Goal: Task Accomplishment & Management: Complete application form

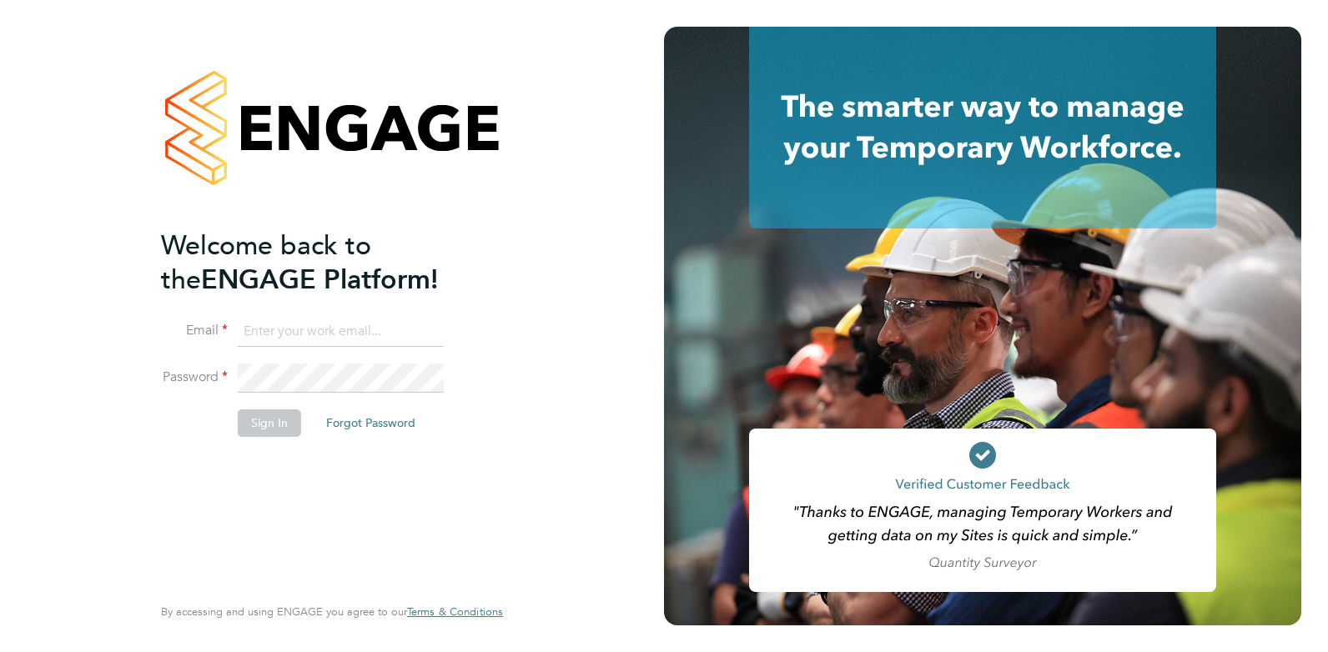
click at [371, 317] on input at bounding box center [341, 332] width 206 height 30
type input "[PERSON_NAME][EMAIL_ADDRESS][DOMAIN_NAME]"
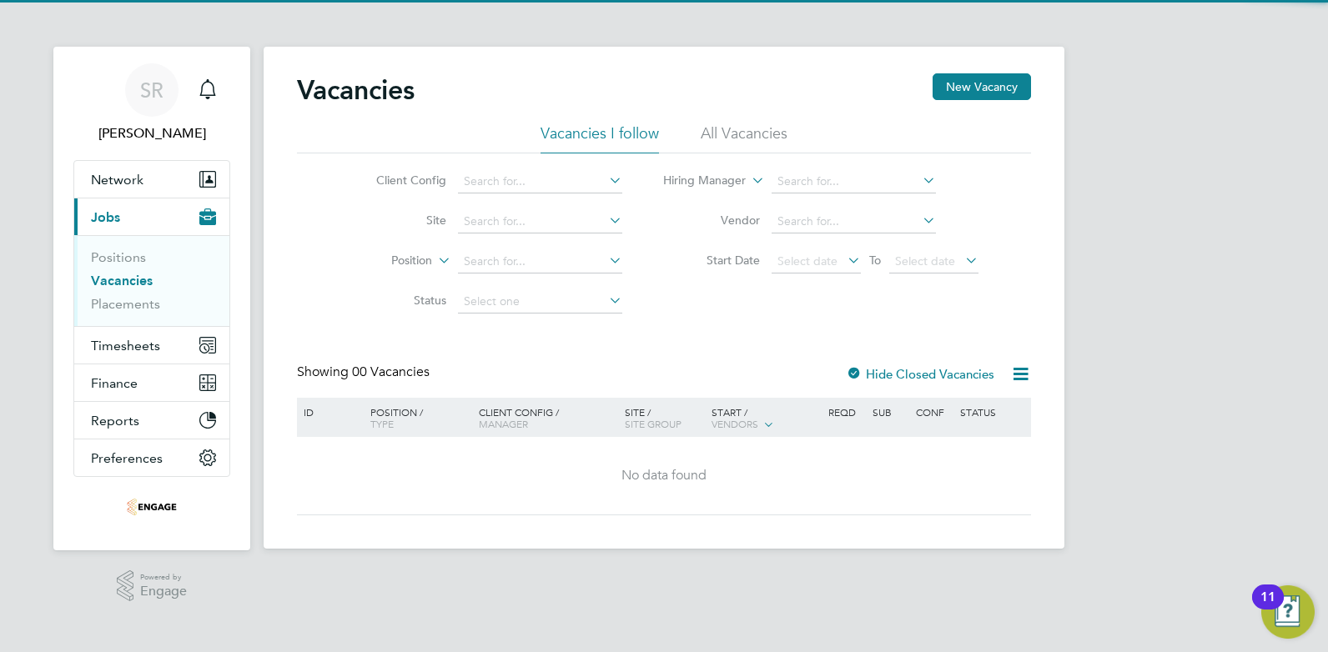
click at [738, 148] on li "All Vacancies" at bounding box center [744, 138] width 87 height 30
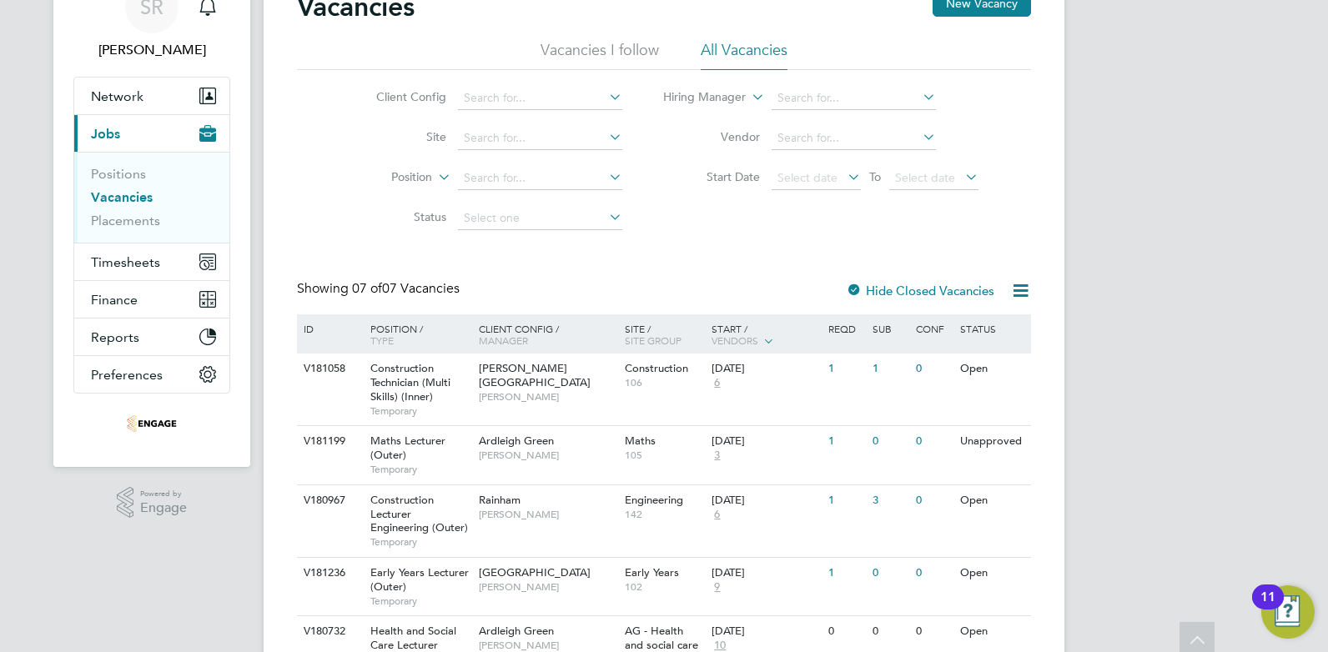
scroll to position [167, 0]
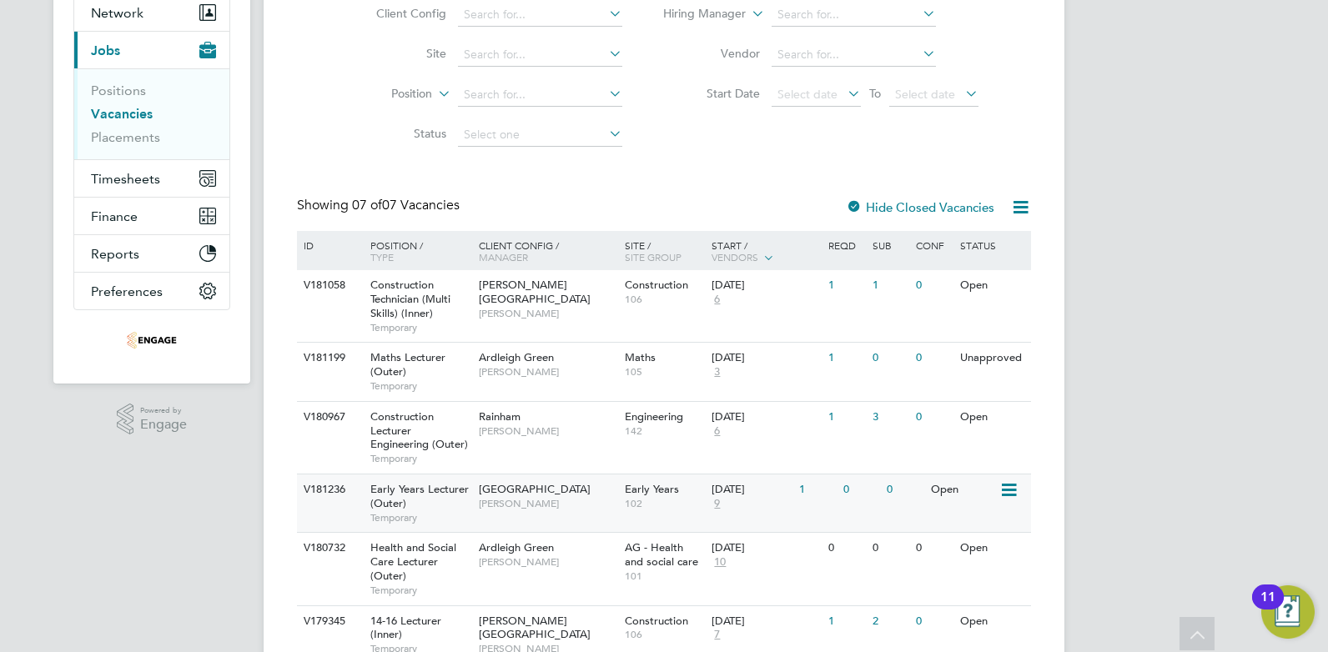
click at [598, 495] on div "Epping Forest Campus Carolina Cadete Borges" at bounding box center [548, 496] width 146 height 43
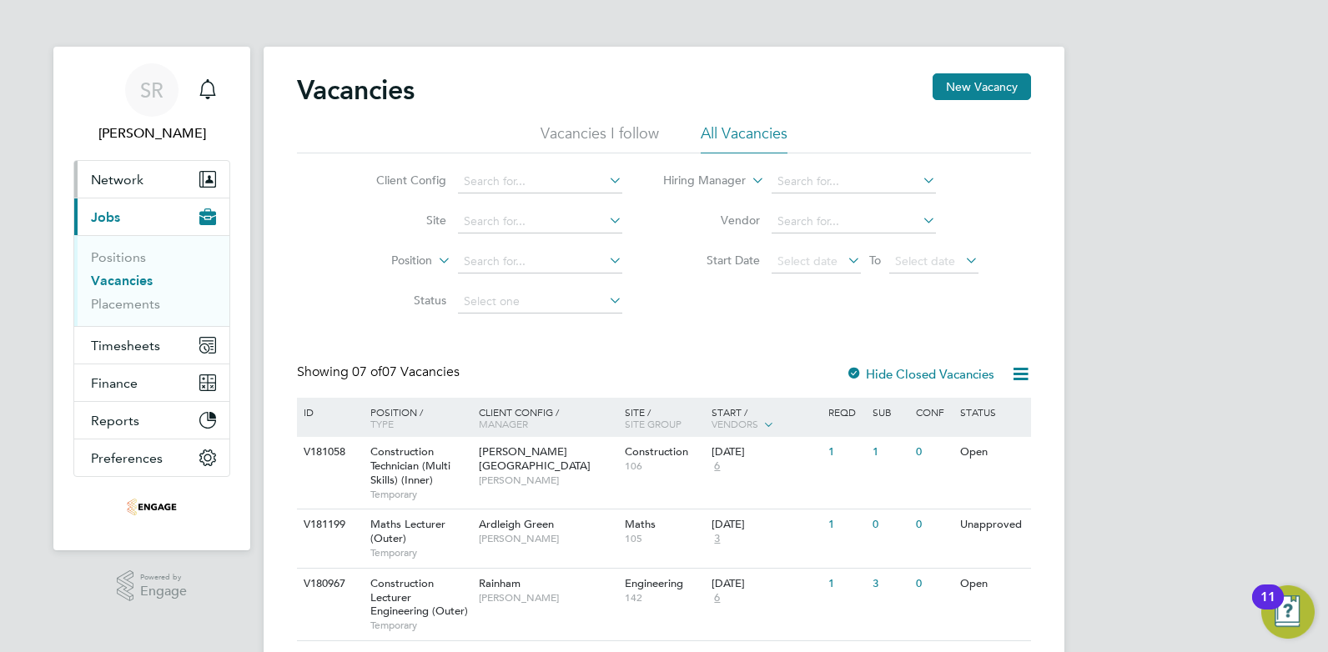
click at [129, 186] on span "Network" at bounding box center [117, 180] width 53 height 16
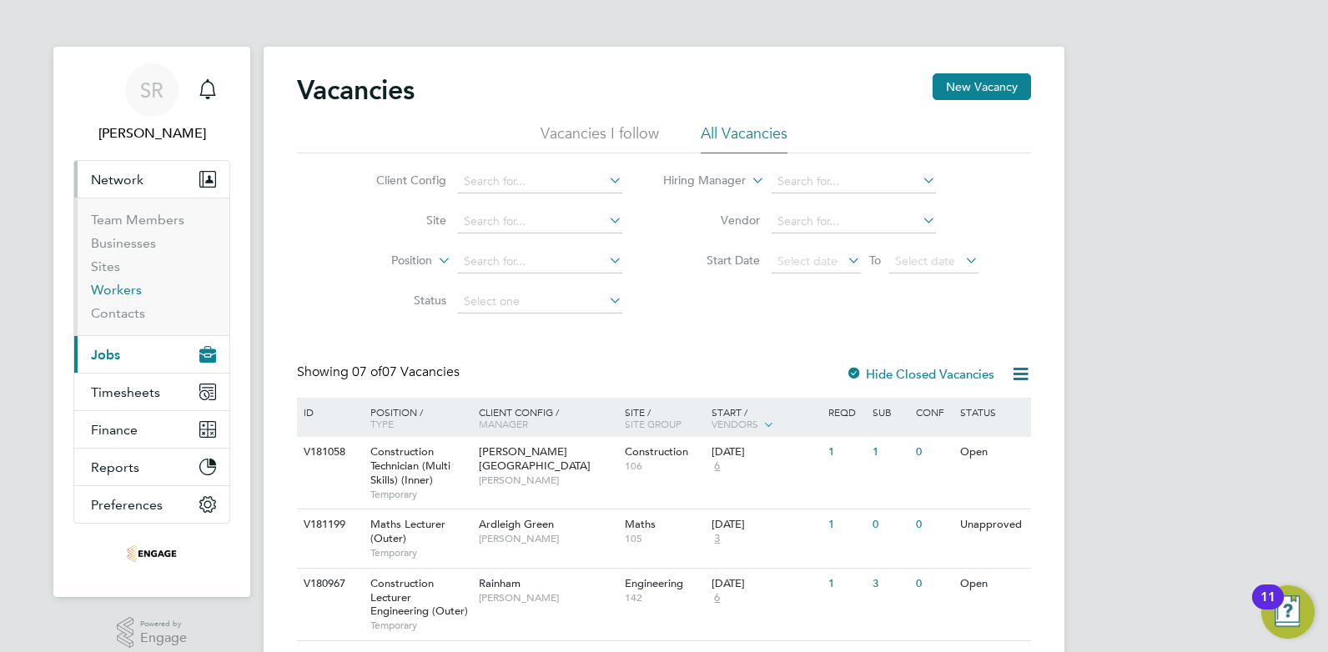
click at [128, 292] on link "Workers" at bounding box center [116, 290] width 51 height 16
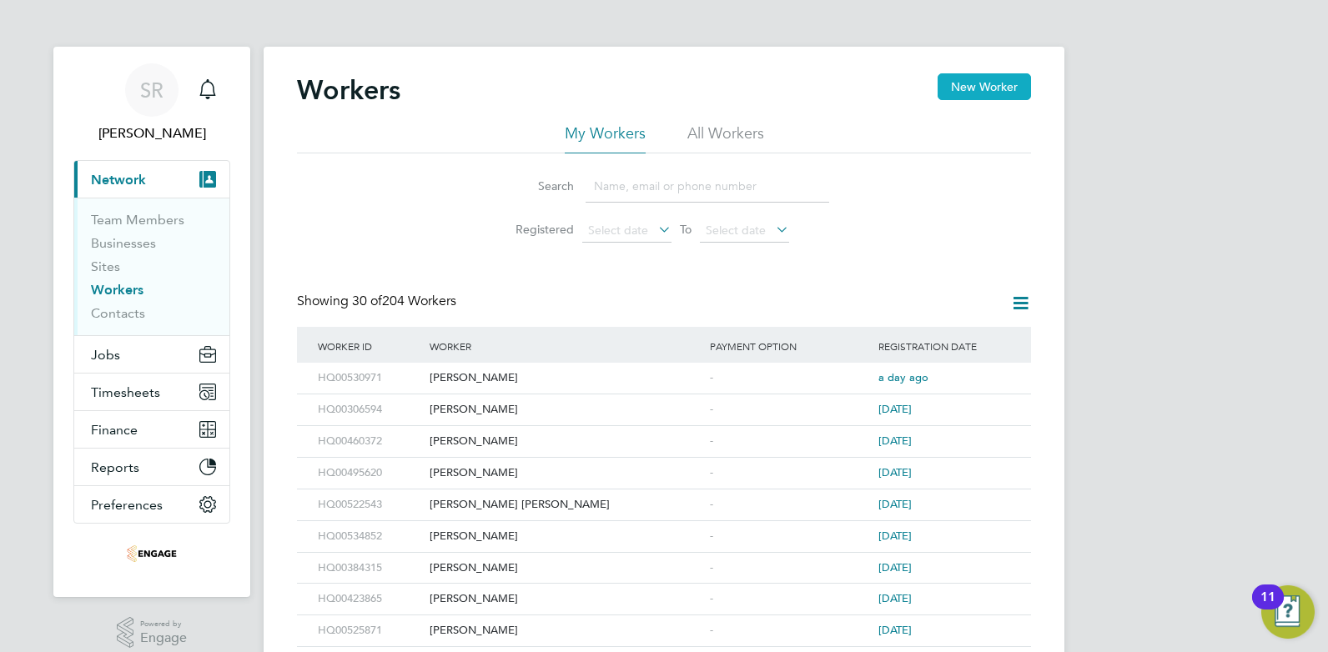
click at [996, 91] on button "New Worker" at bounding box center [983, 86] width 93 height 27
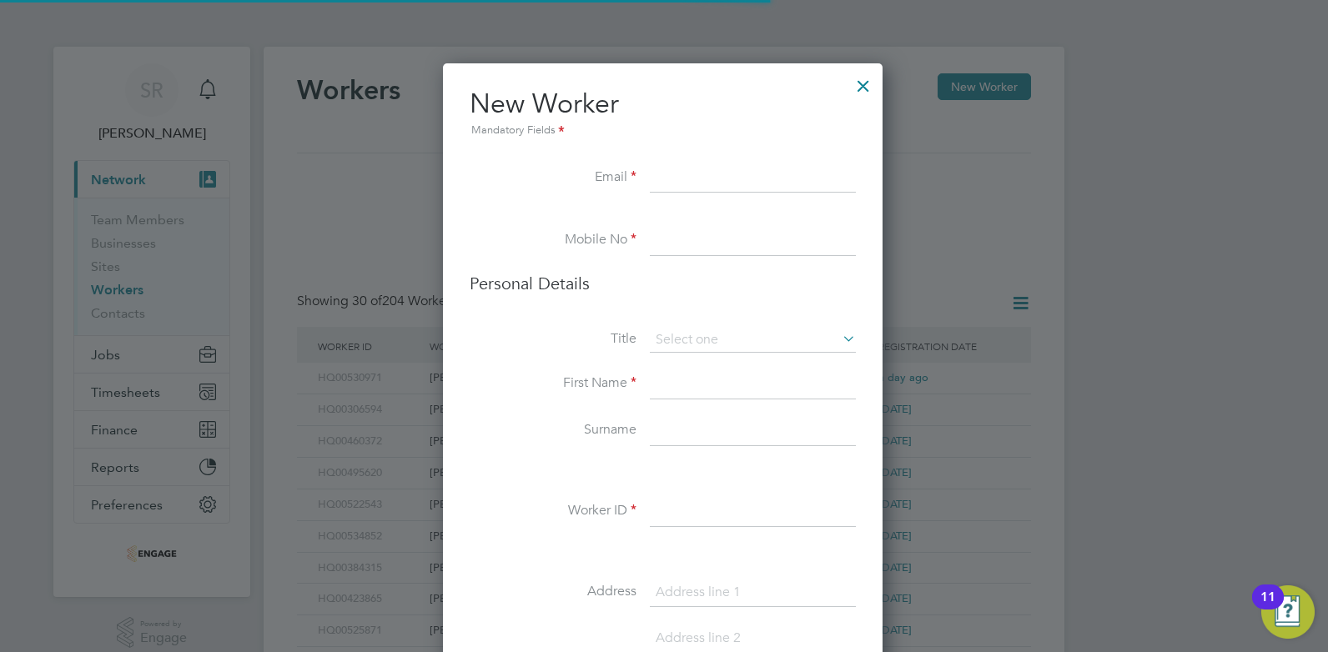
scroll to position [1411, 442]
paste input "sabrinaparveen705@hotmail.com"
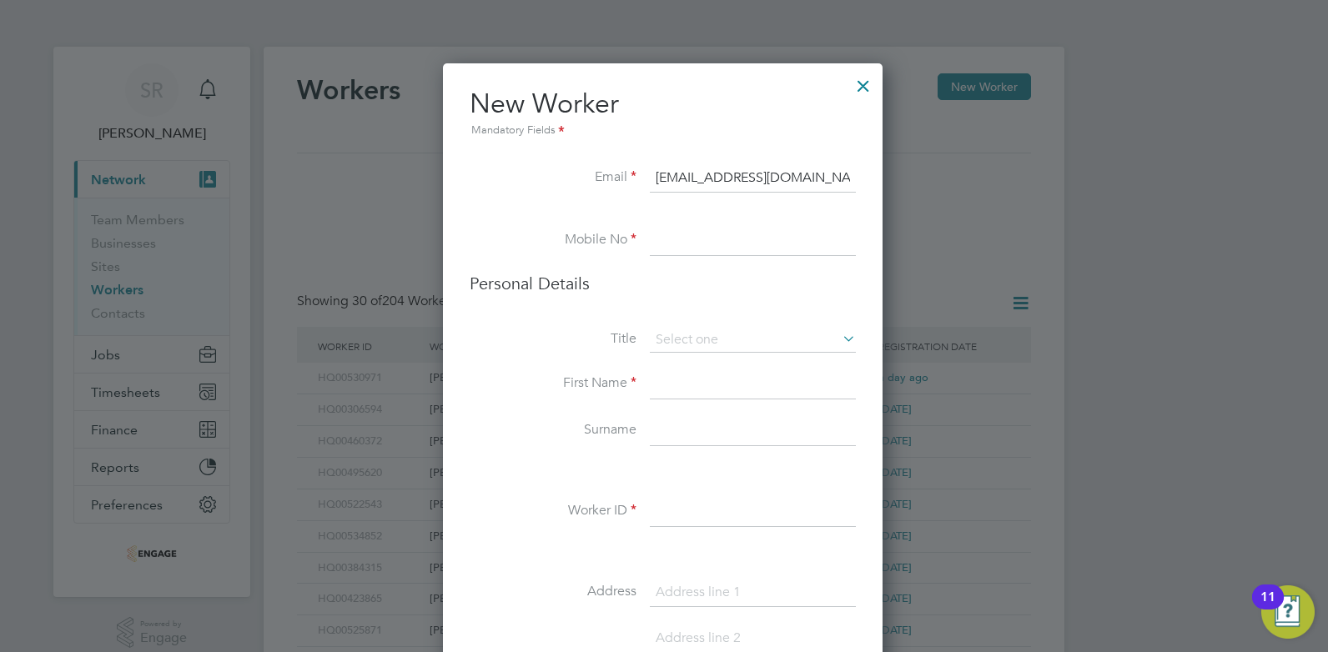
scroll to position [0, 3]
type input "sabrinaparveen705@hotmail.com"
click at [685, 252] on input at bounding box center [753, 241] width 206 height 30
paste input "07554 282 571"
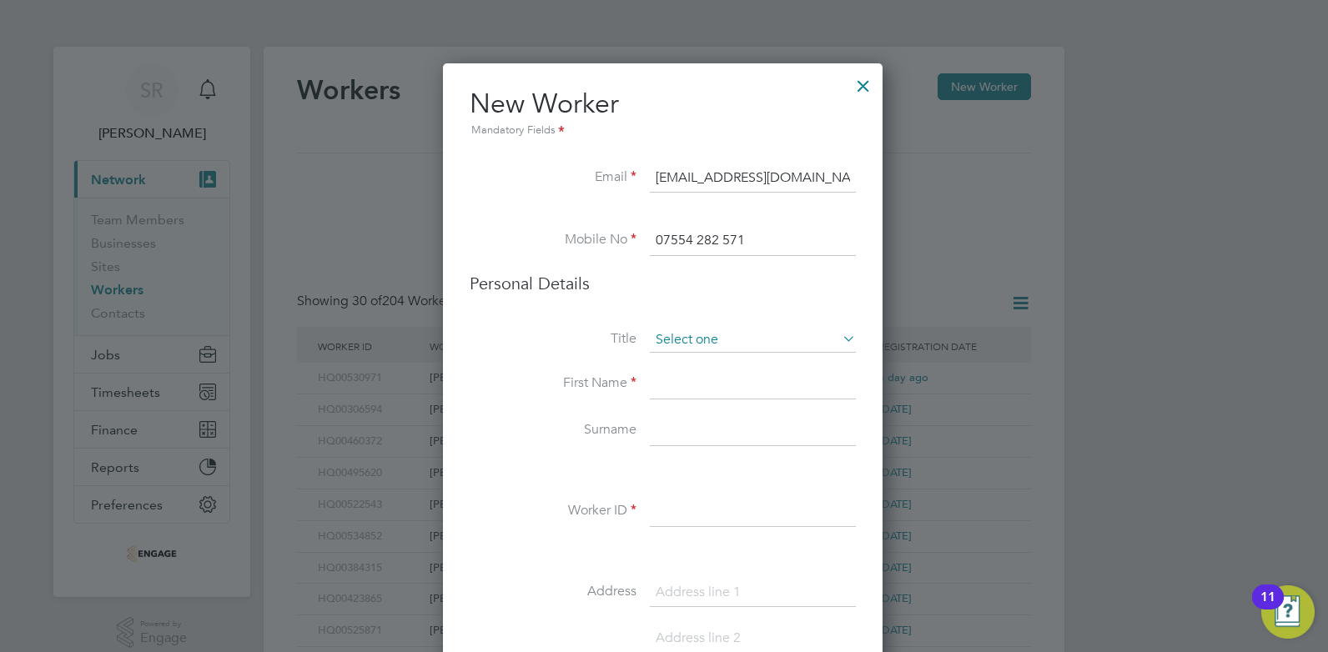
type input "07554 282 571"
click at [691, 340] on input at bounding box center [753, 340] width 206 height 25
click at [614, 383] on label "First Name" at bounding box center [553, 383] width 167 height 18
click at [685, 384] on input at bounding box center [753, 384] width 206 height 30
paste input "07554 282 571"
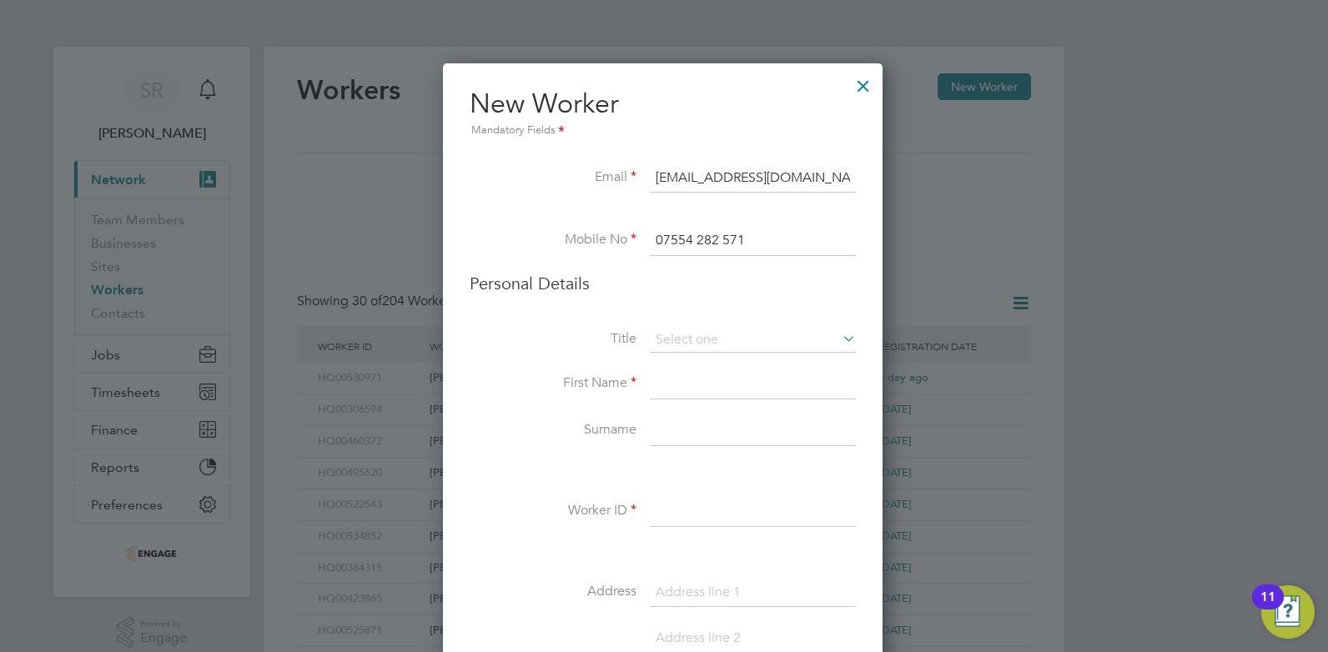
type input "07554 282 571"
click at [676, 389] on input at bounding box center [753, 384] width 206 height 30
click at [676, 391] on input at bounding box center [753, 384] width 206 height 30
paste input "sabrinaparveen705@hotmail.com"
click at [662, 384] on input "sabrina" at bounding box center [753, 384] width 206 height 30
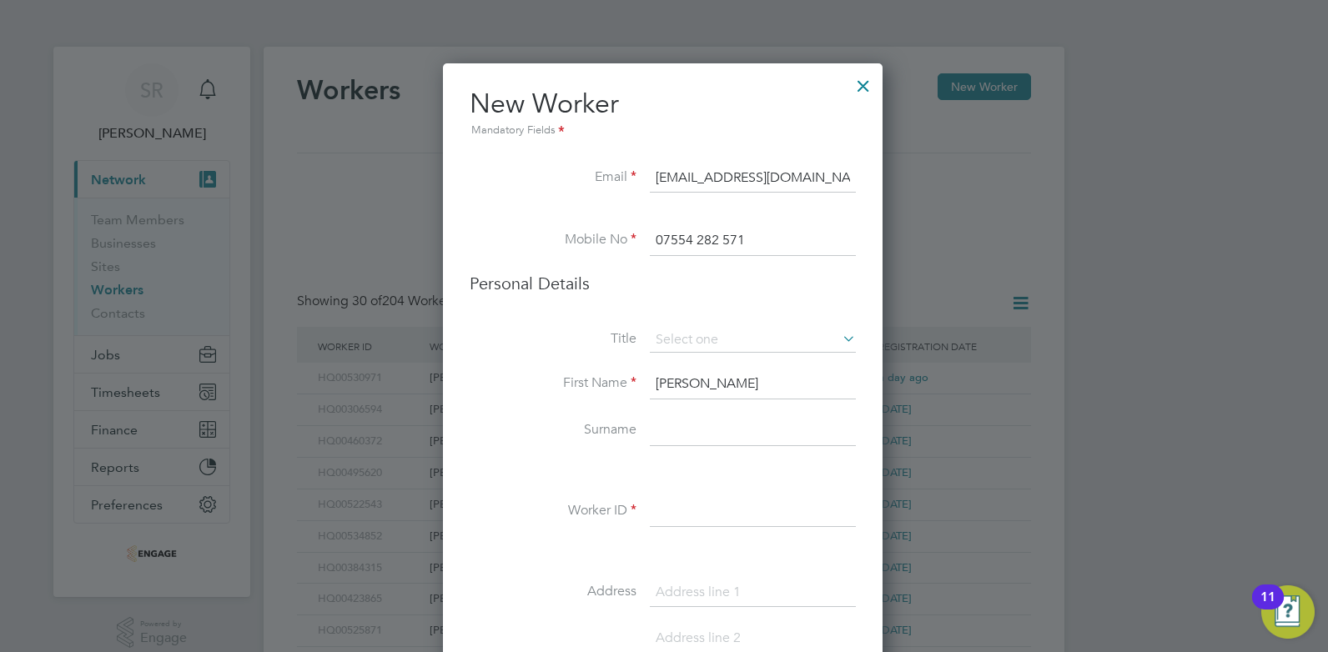
type input "Sabrina"
click at [663, 432] on input at bounding box center [753, 431] width 206 height 30
paste input "sabrinaparveen705@hotmail.com"
click at [697, 432] on input "sabrinaparveen705@hotmail.com" at bounding box center [753, 431] width 206 height 30
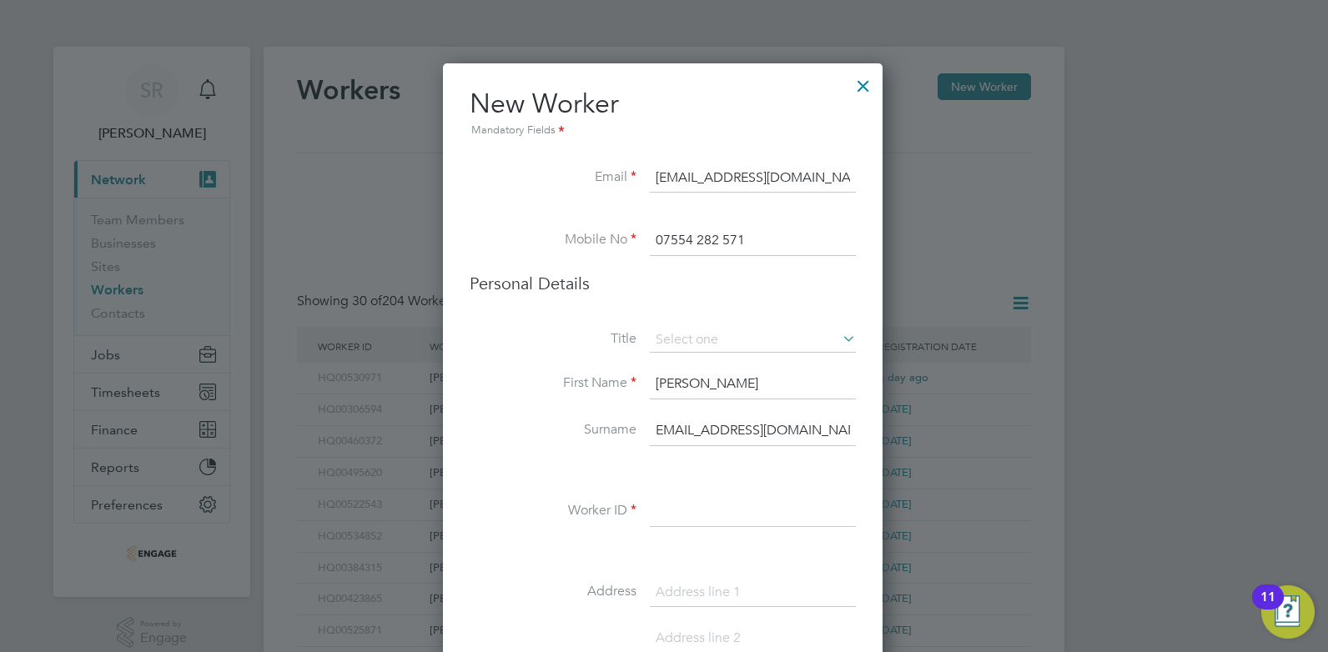
scroll to position [0, 0]
click at [811, 434] on input "Parveen705@hotmail.com" at bounding box center [753, 431] width 206 height 30
type input "Parveen"
click at [686, 508] on input at bounding box center [753, 512] width 206 height 30
paste input "HQ00533567"
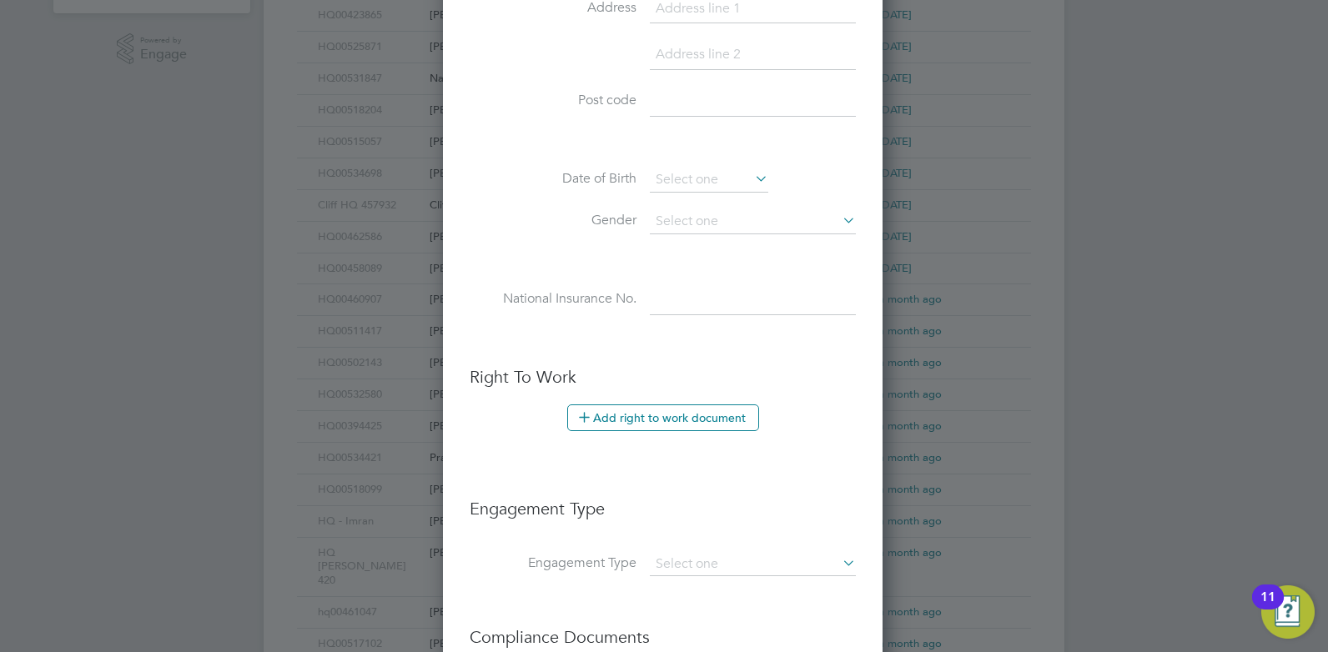
scroll to position [821, 0]
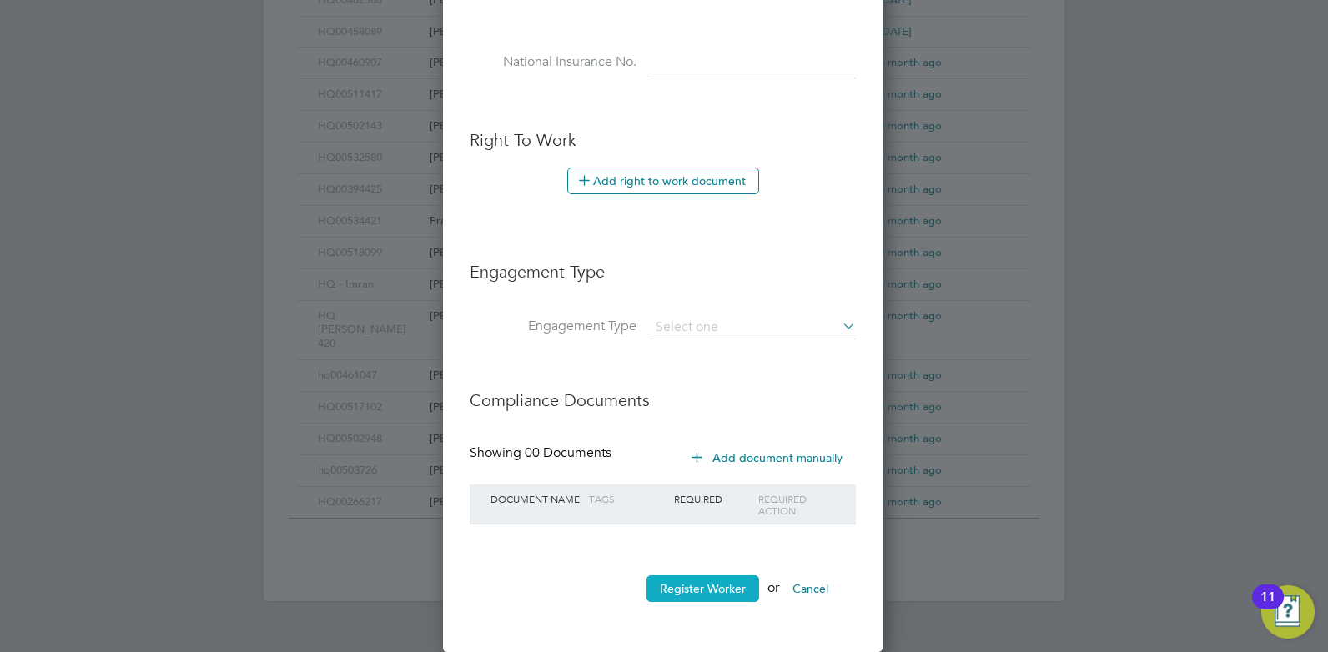
type input "HQ00533567"
click at [716, 584] on button "Register Worker" at bounding box center [702, 588] width 113 height 27
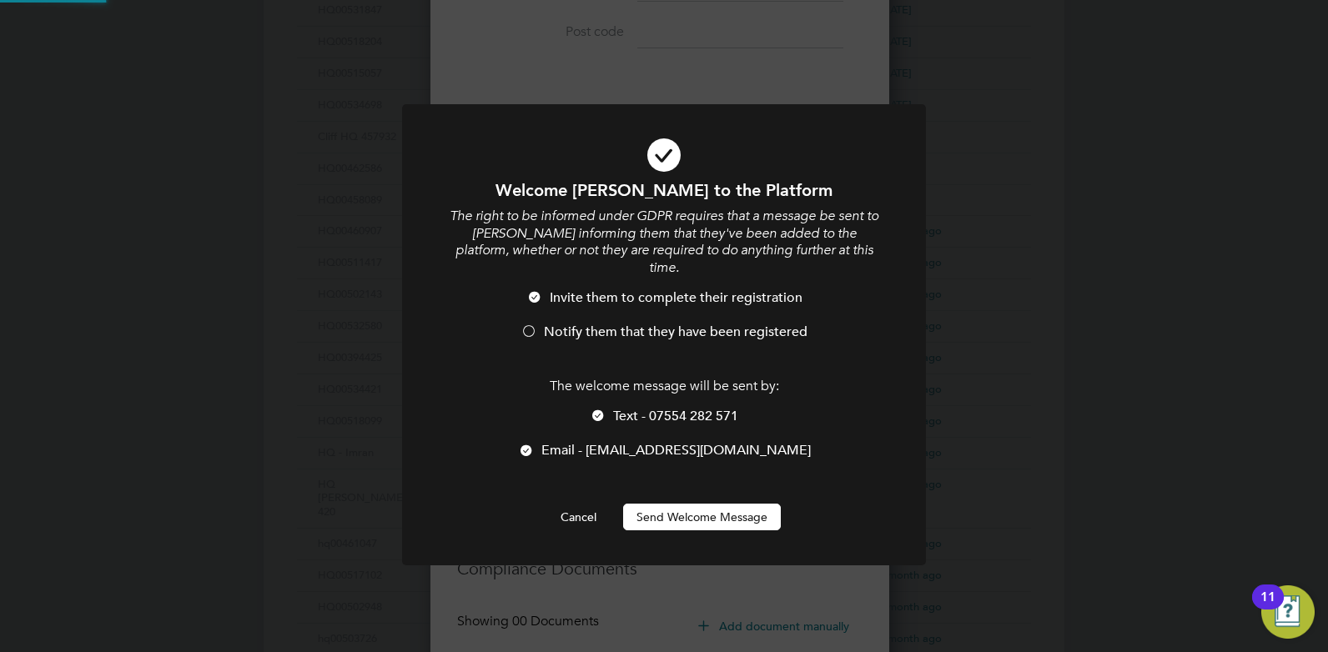
scroll to position [0, 0]
click at [642, 324] on span "Notify them that they have been registered" at bounding box center [676, 332] width 264 height 17
click at [629, 408] on span "Text - 07554 282 571" at bounding box center [675, 416] width 125 height 17
click at [710, 505] on button "Send Welcome Message" at bounding box center [702, 517] width 158 height 27
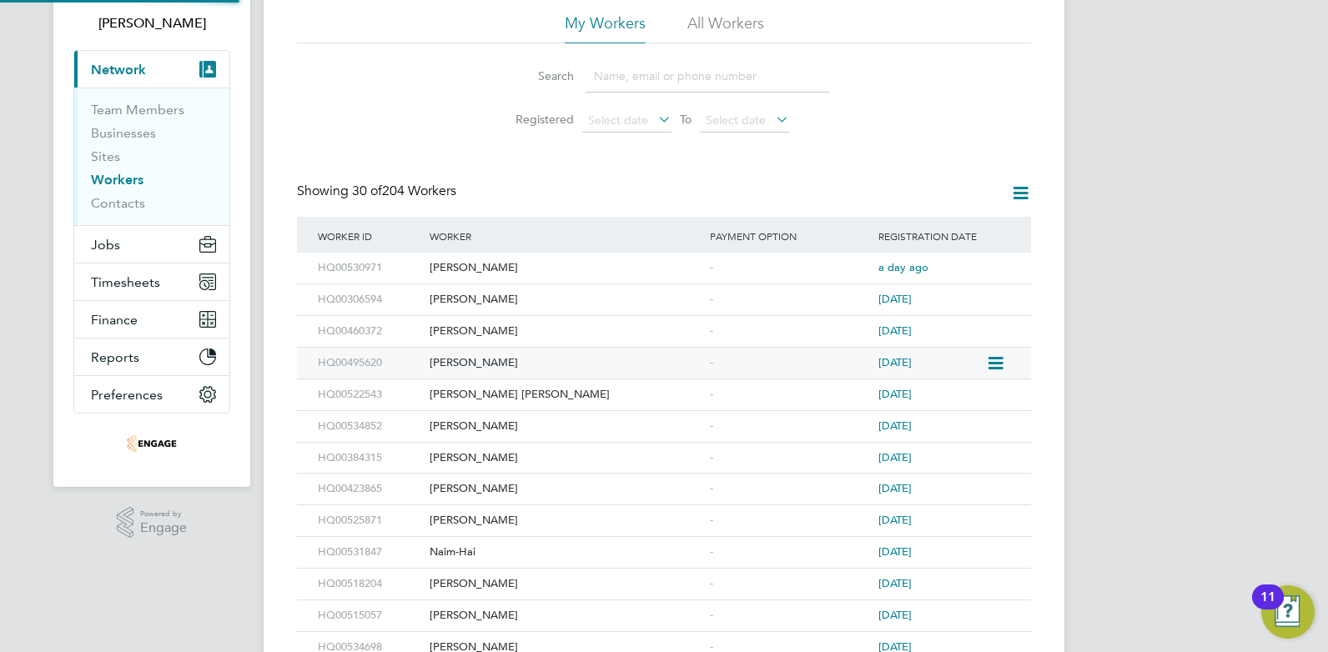
scroll to position [0, 0]
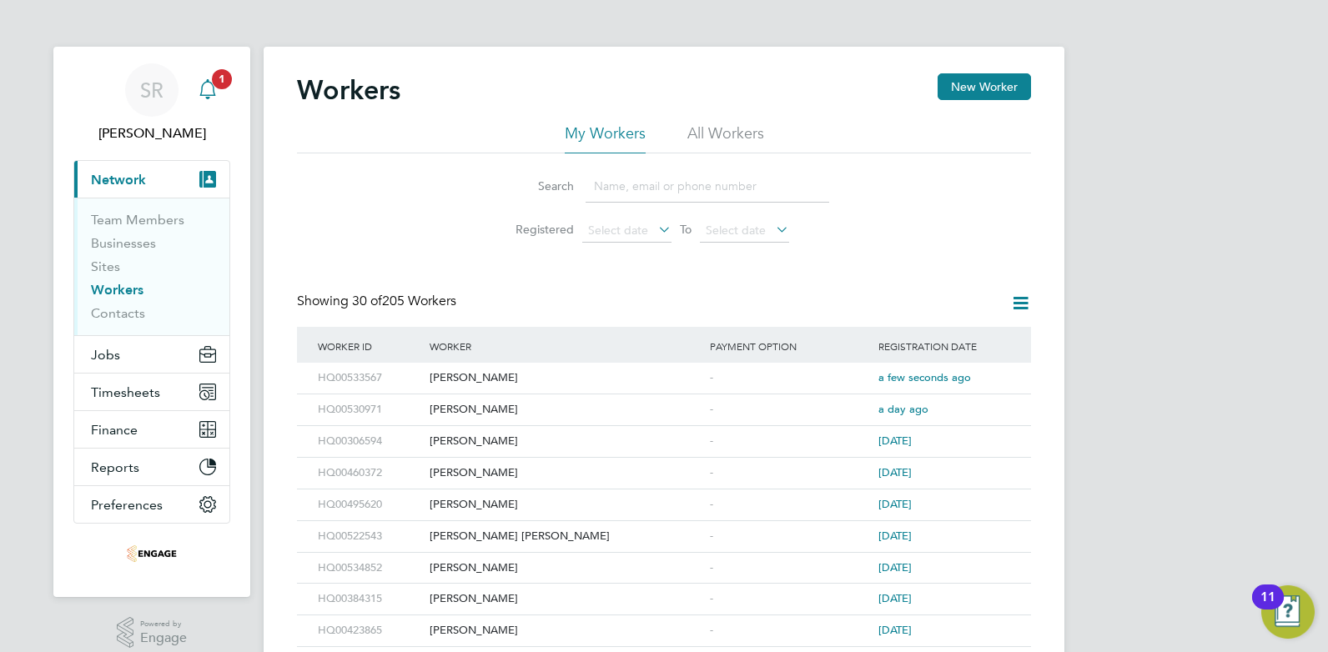
click at [207, 88] on icon "Main navigation" at bounding box center [208, 89] width 20 height 20
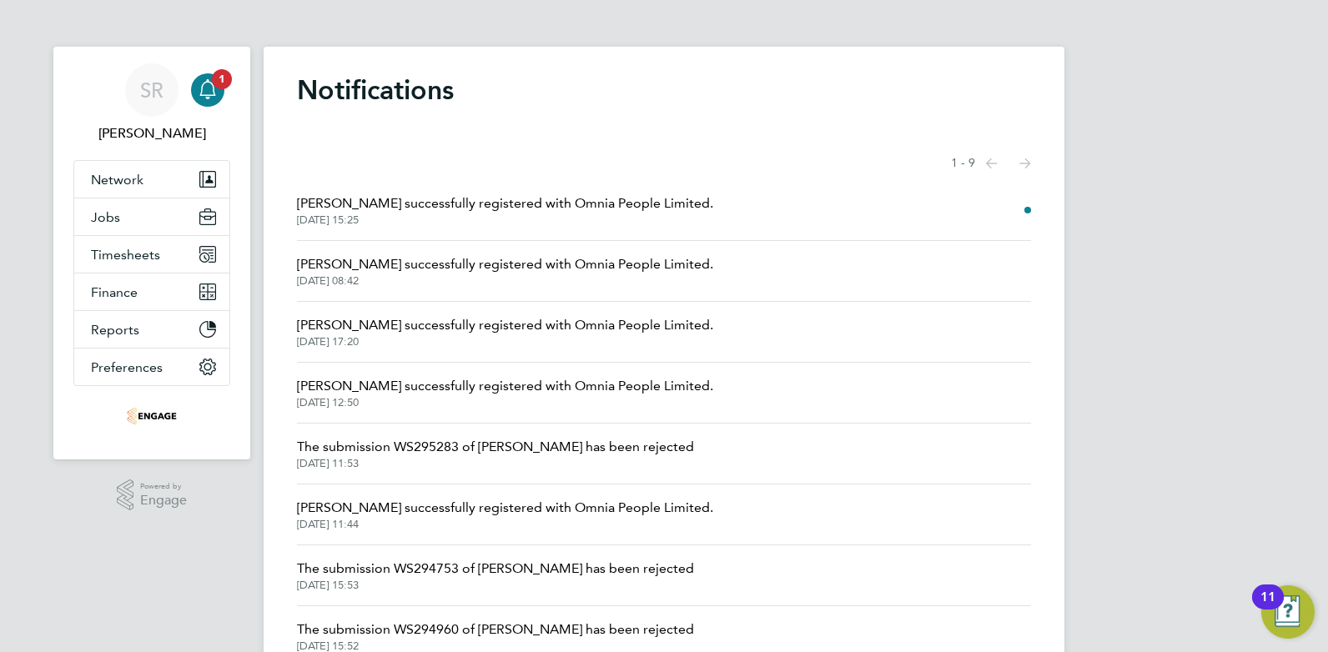
click at [605, 221] on span "24 Sep 2025, 15:25" at bounding box center [505, 219] width 416 height 13
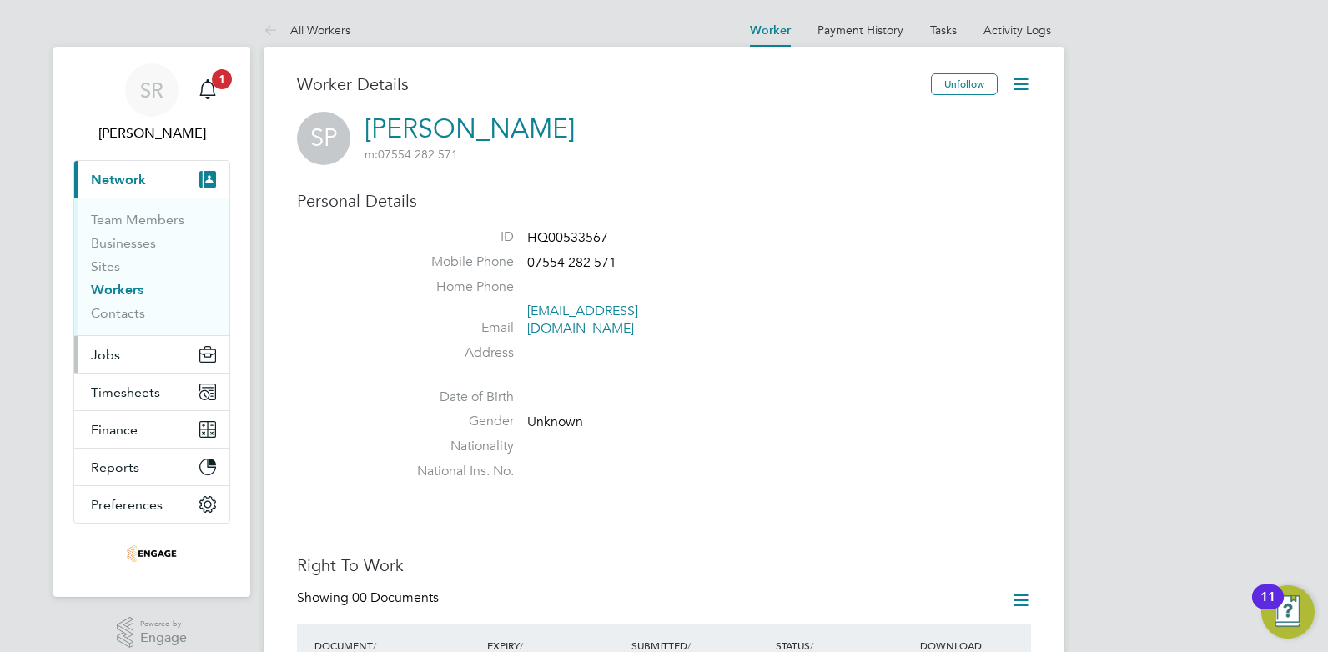
click at [128, 349] on button "Jobs" at bounding box center [151, 354] width 155 height 37
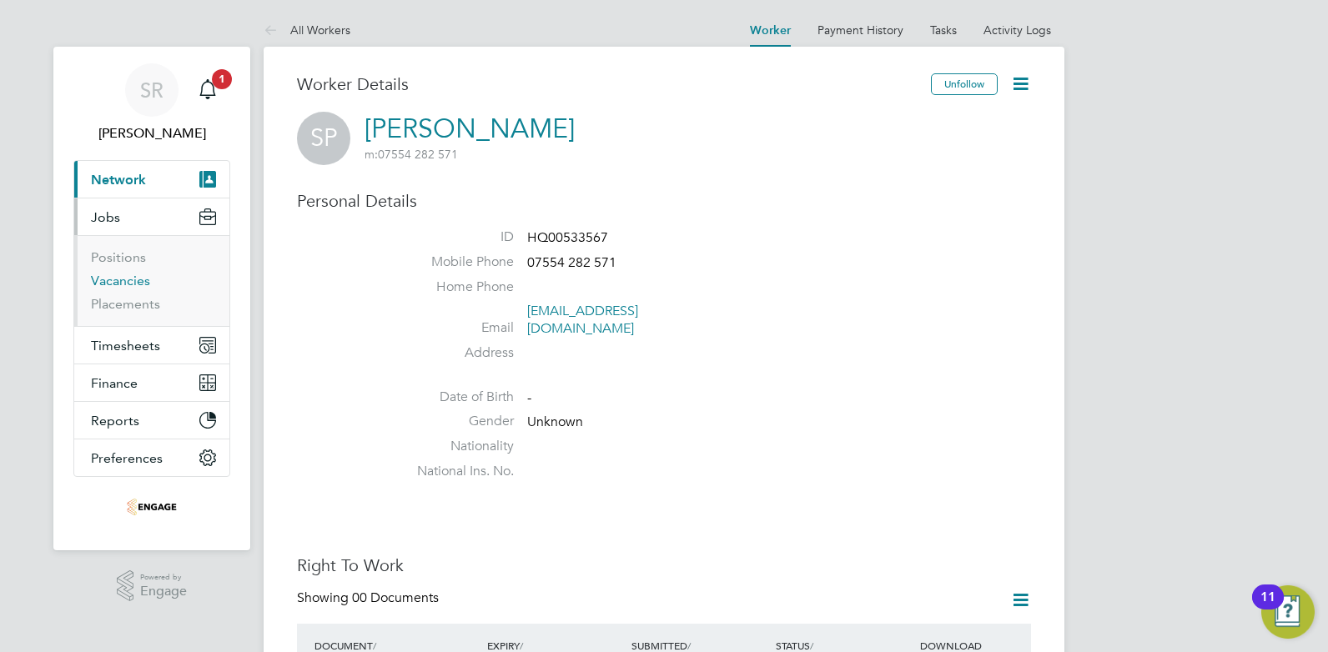
click at [140, 284] on link "Vacancies" at bounding box center [120, 281] width 59 height 16
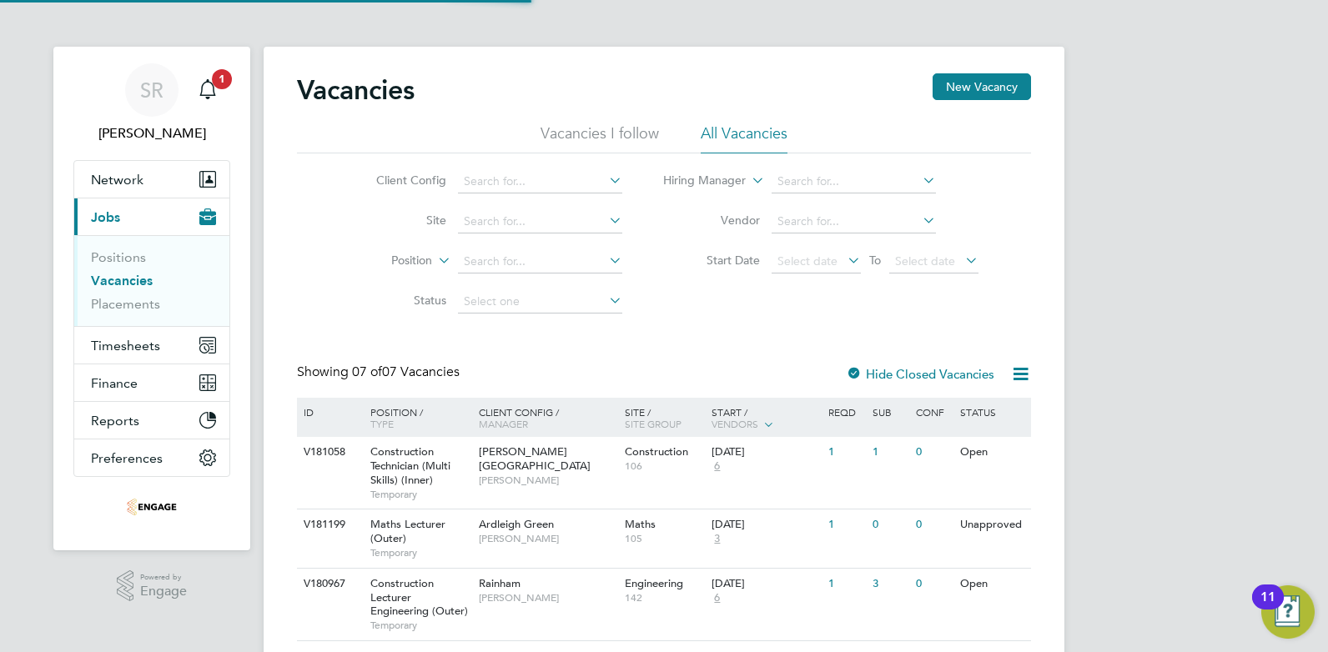
click at [759, 130] on li "All Vacancies" at bounding box center [744, 138] width 87 height 30
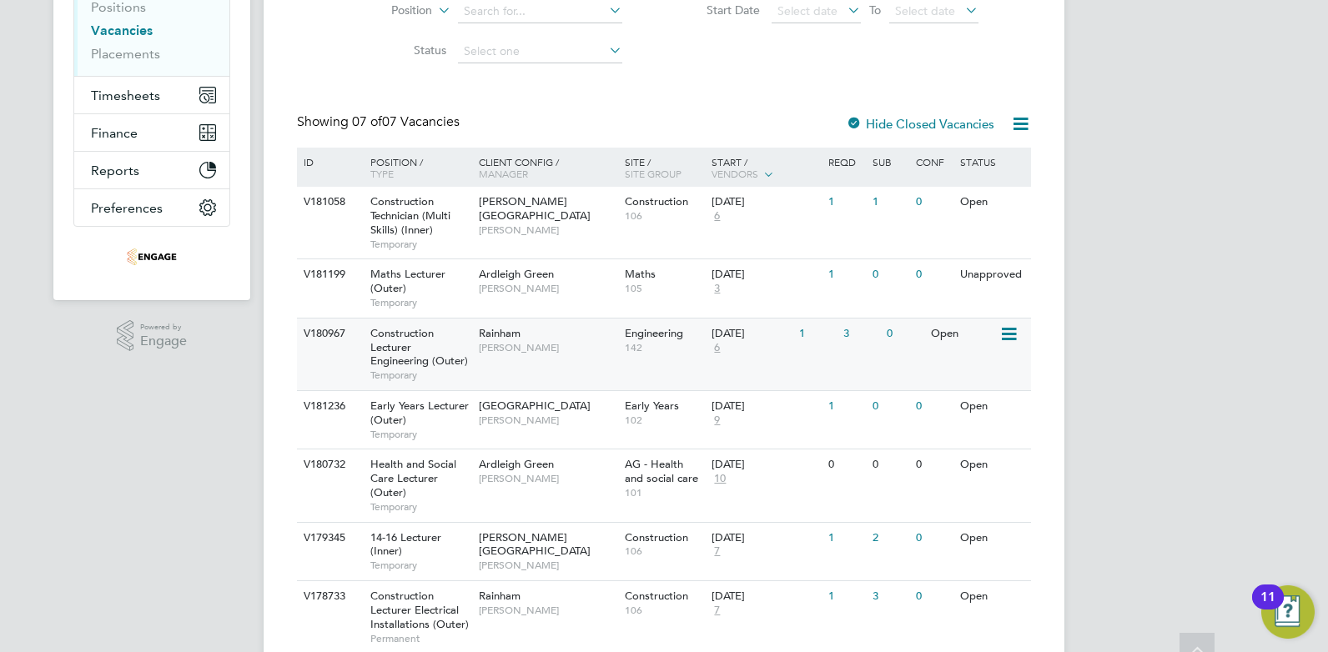
scroll to position [167, 0]
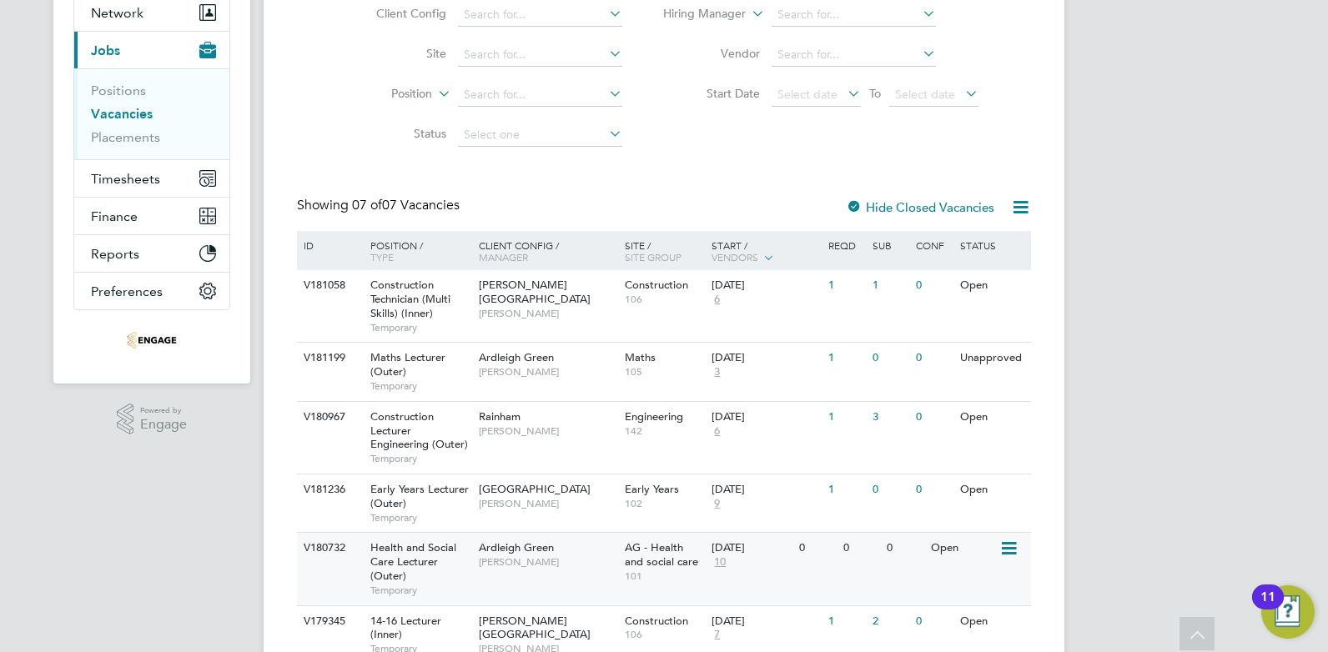
click at [463, 560] on div "Health and Social Care Lecturer (Outer) Temporary" at bounding box center [416, 569] width 117 height 72
click at [450, 496] on div "Early Years Lecturer (Outer) Temporary" at bounding box center [416, 504] width 117 height 58
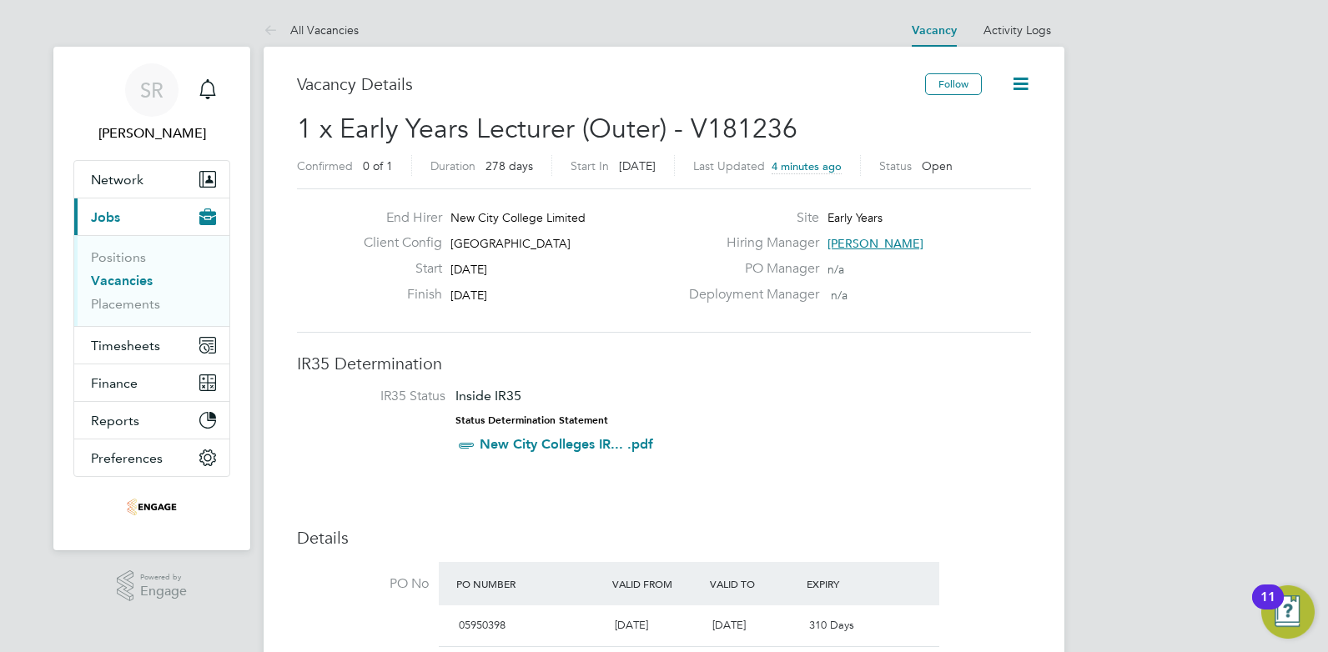
click at [923, 240] on span "Carolina Cadete Borges" at bounding box center [875, 243] width 96 height 15
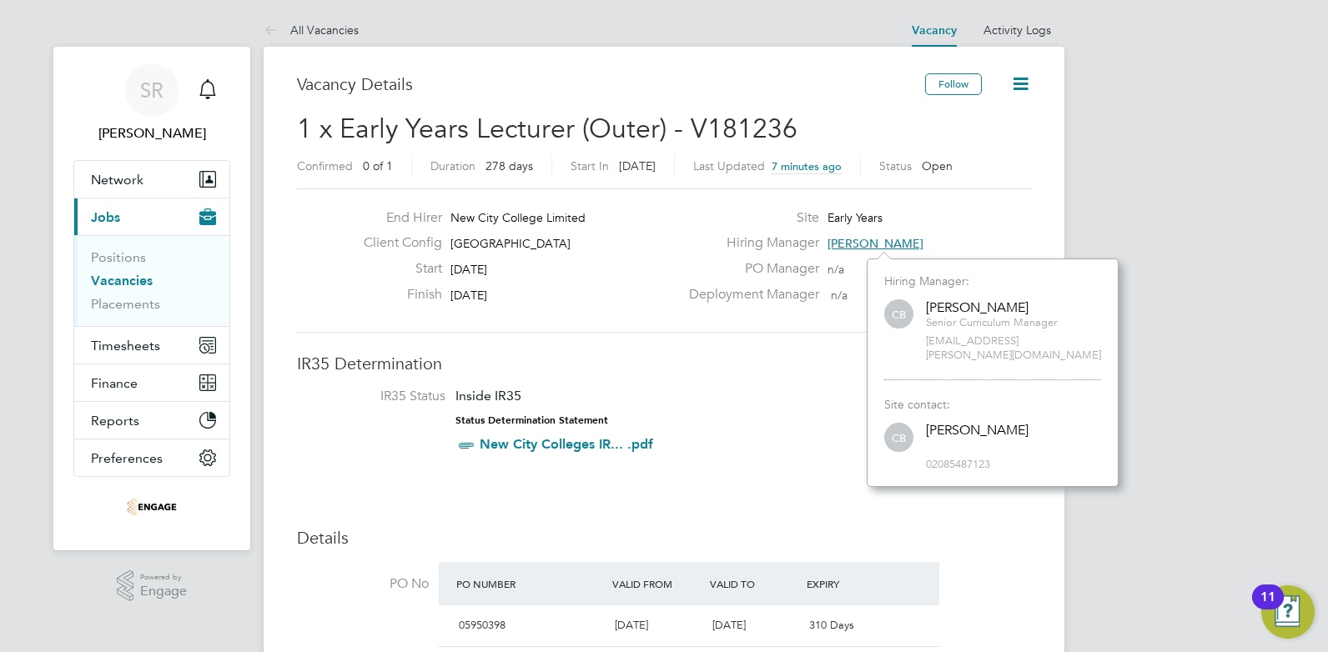
click at [696, 445] on li "IR35 Status Inside IR35 Status Determination Statement New City Colleges IR... …" at bounding box center [664, 424] width 701 height 73
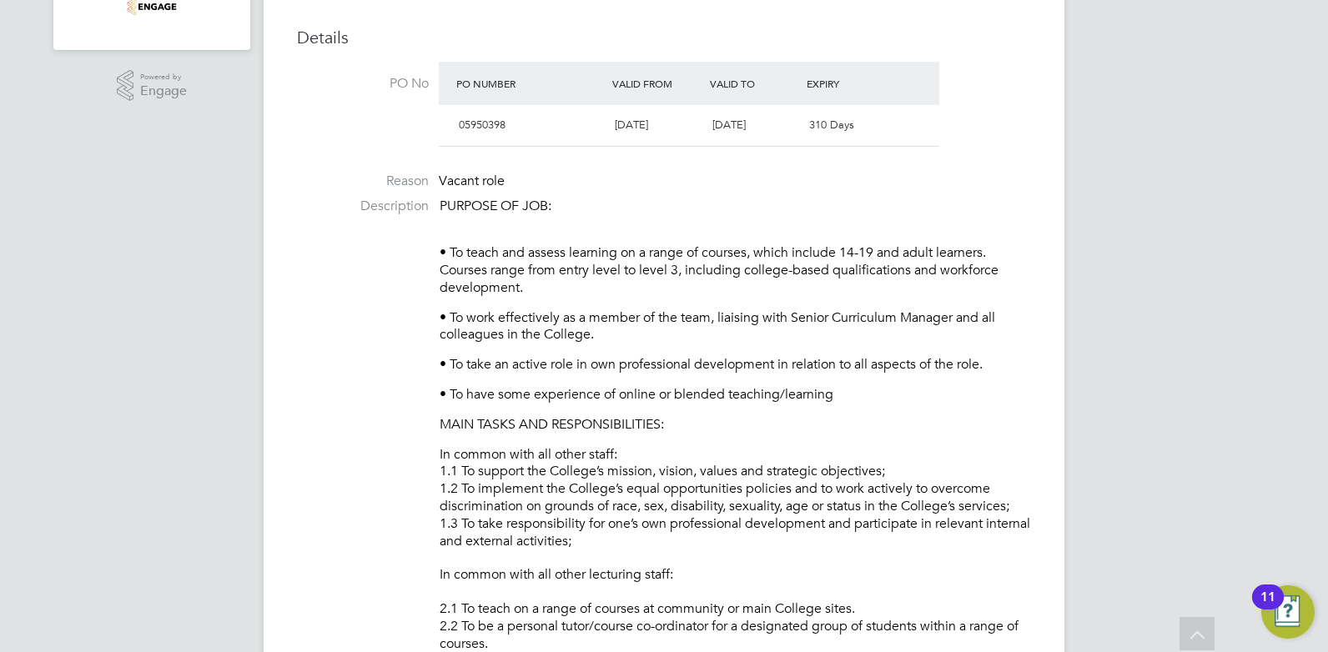
scroll to position [83, 0]
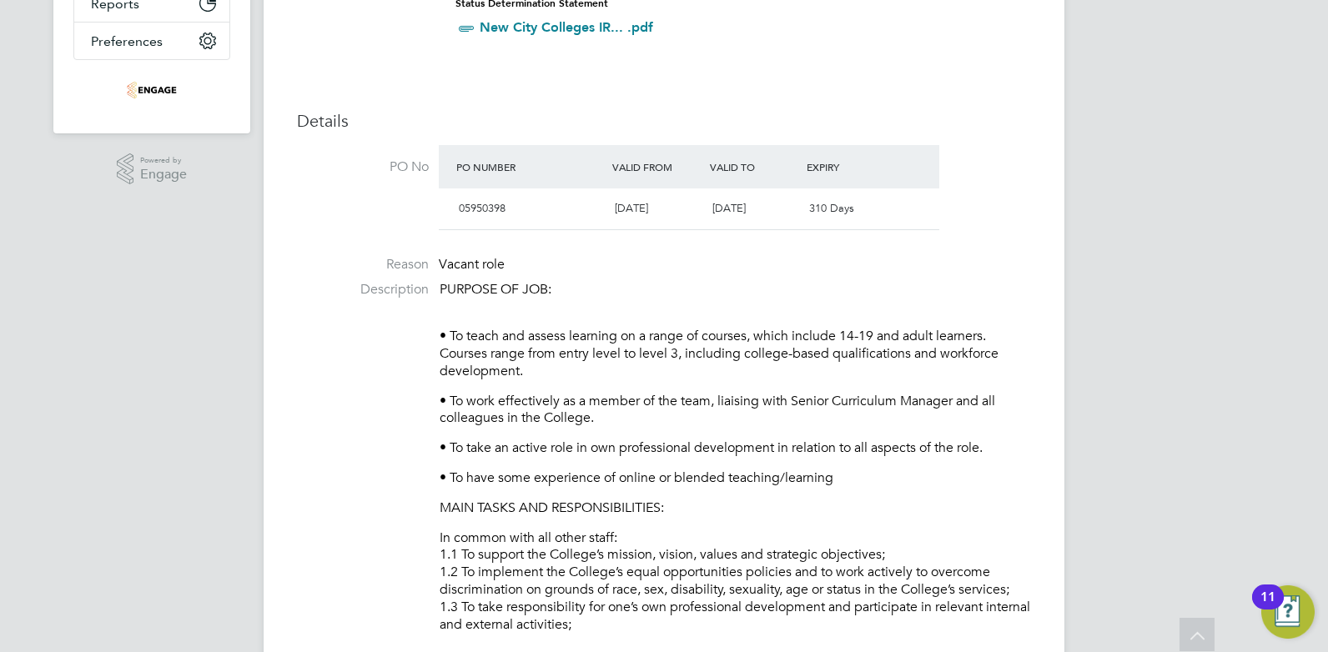
scroll to position [0, 0]
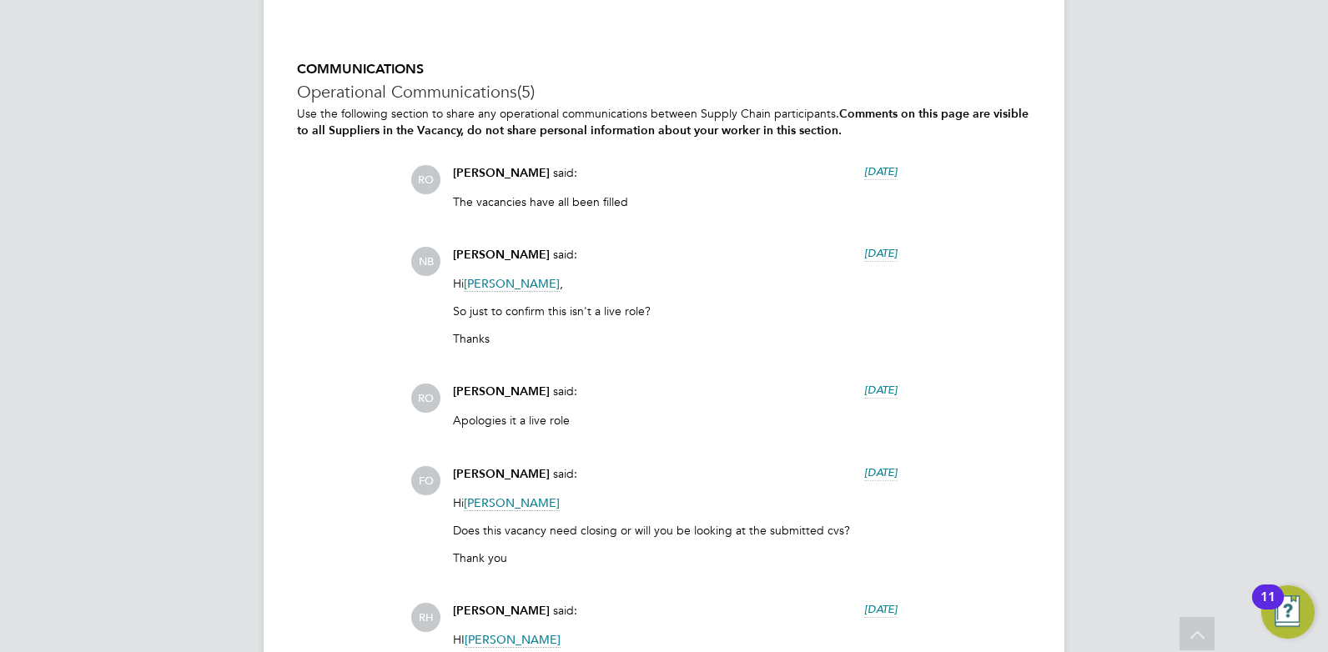
scroll to position [2690, 0]
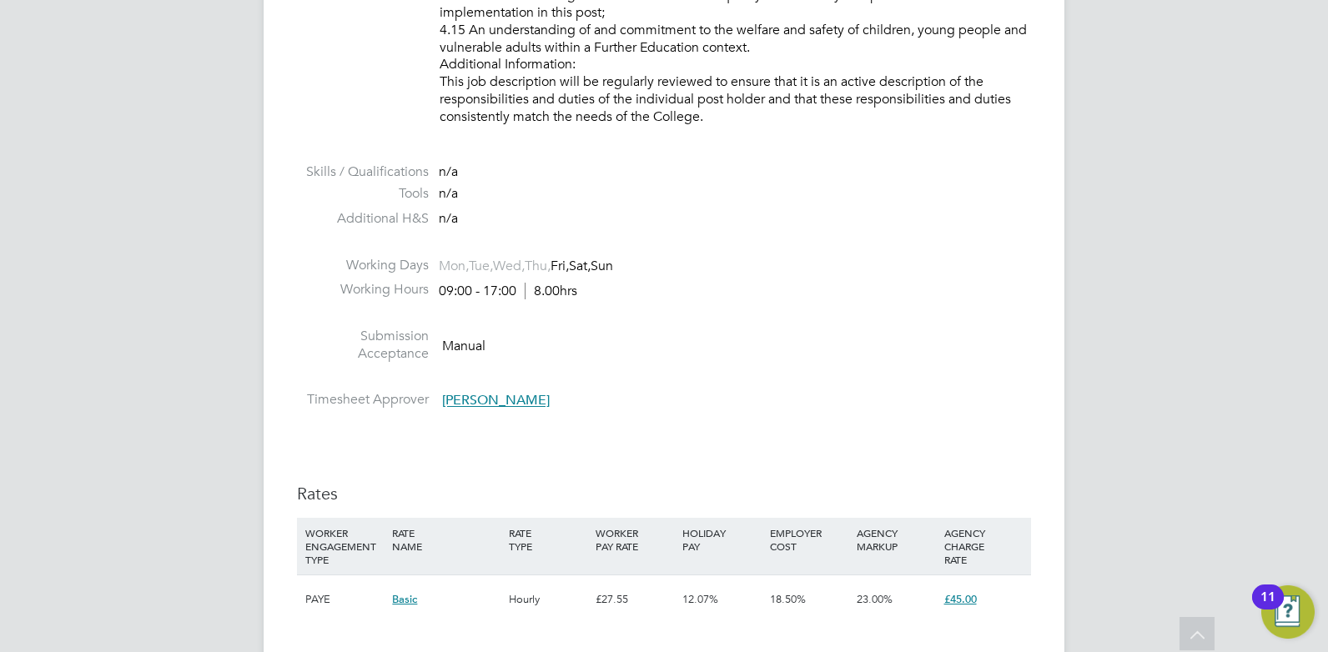
scroll to position [2687, 0]
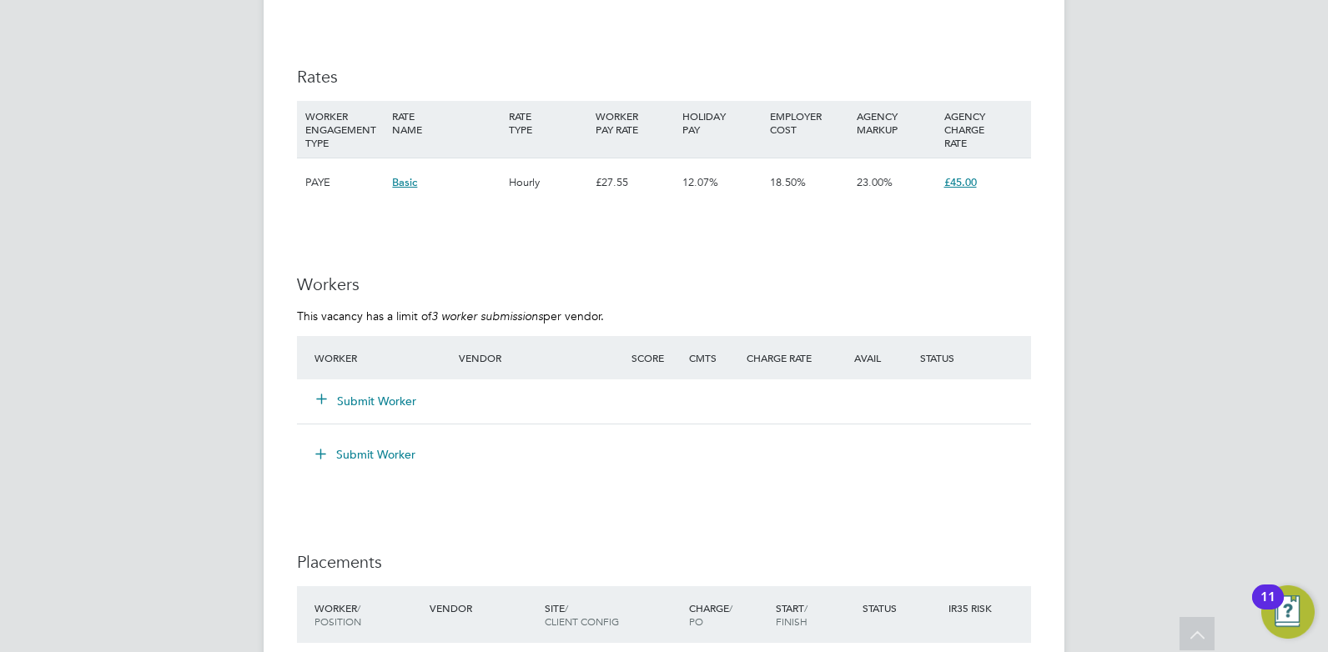
click at [359, 396] on button "Submit Worker" at bounding box center [367, 401] width 100 height 17
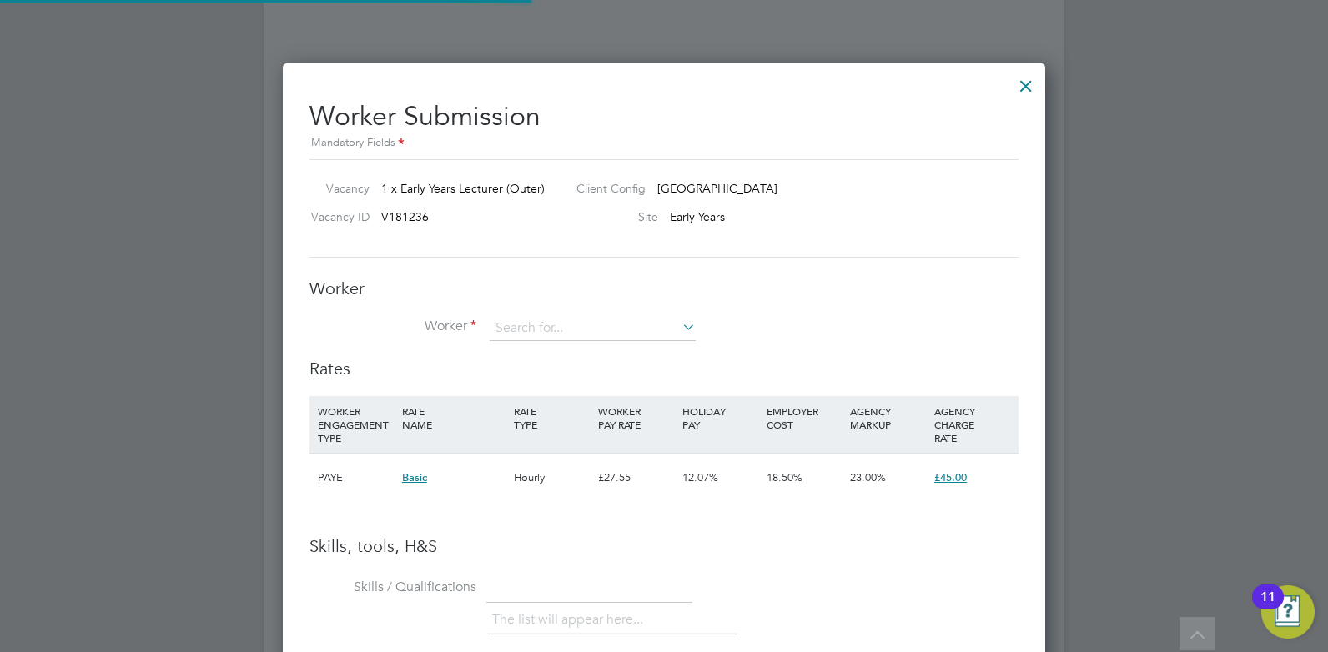
scroll to position [1054, 763]
click at [506, 330] on input at bounding box center [593, 328] width 206 height 25
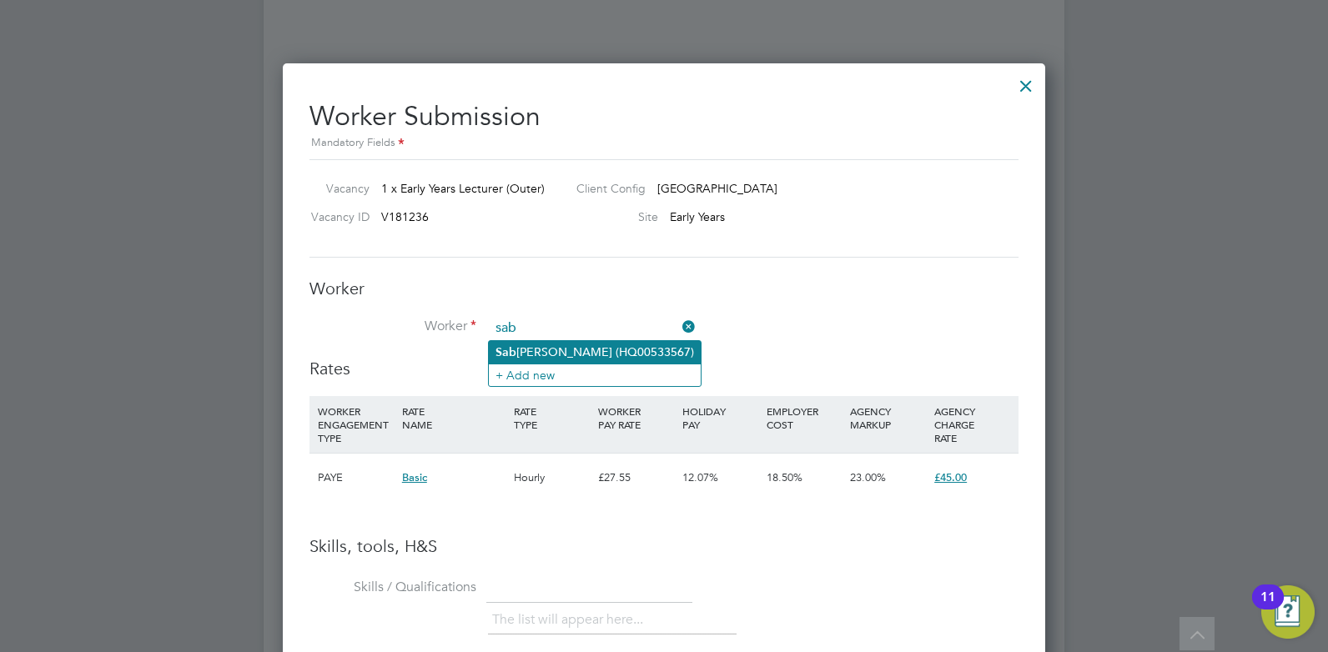
click at [573, 352] on li "Sab rina Parveen (HQ00533567)" at bounding box center [595, 352] width 212 height 23
type input "Sabrina Parveen (HQ00533567)"
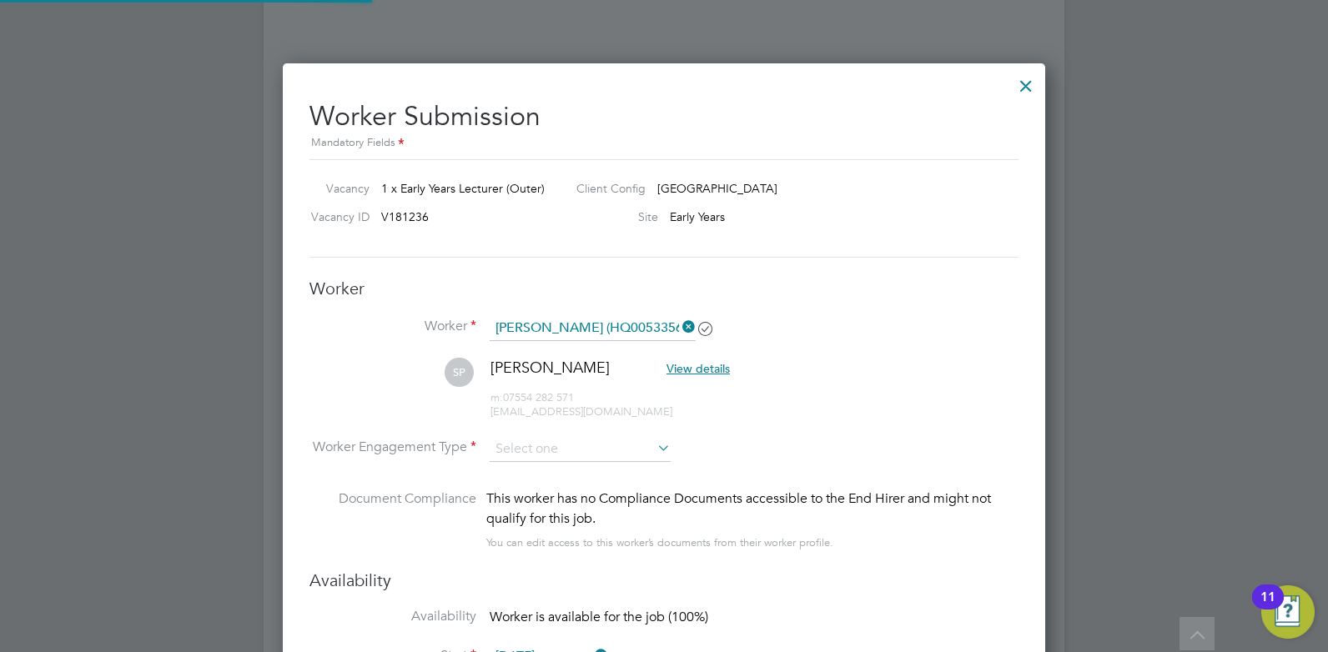
scroll to position [8, 8]
click at [651, 453] on input at bounding box center [580, 449] width 181 height 25
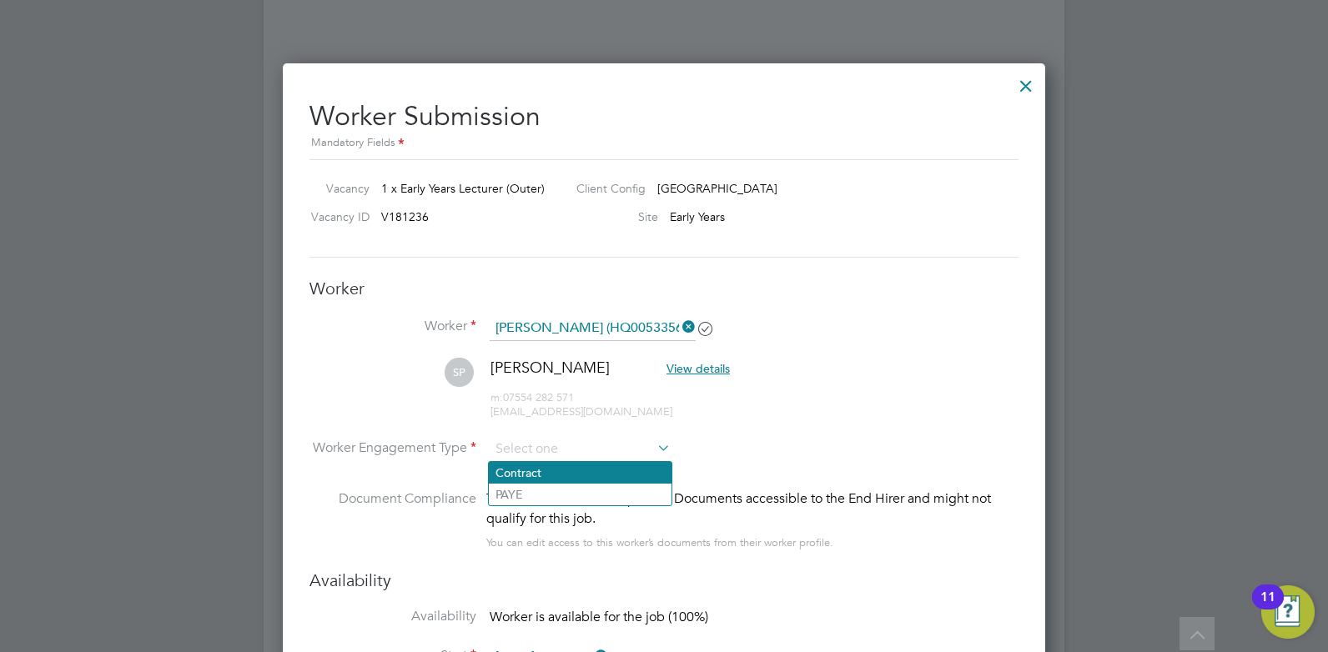
click at [520, 476] on li "Contract" at bounding box center [580, 473] width 183 height 22
type input "Contract"
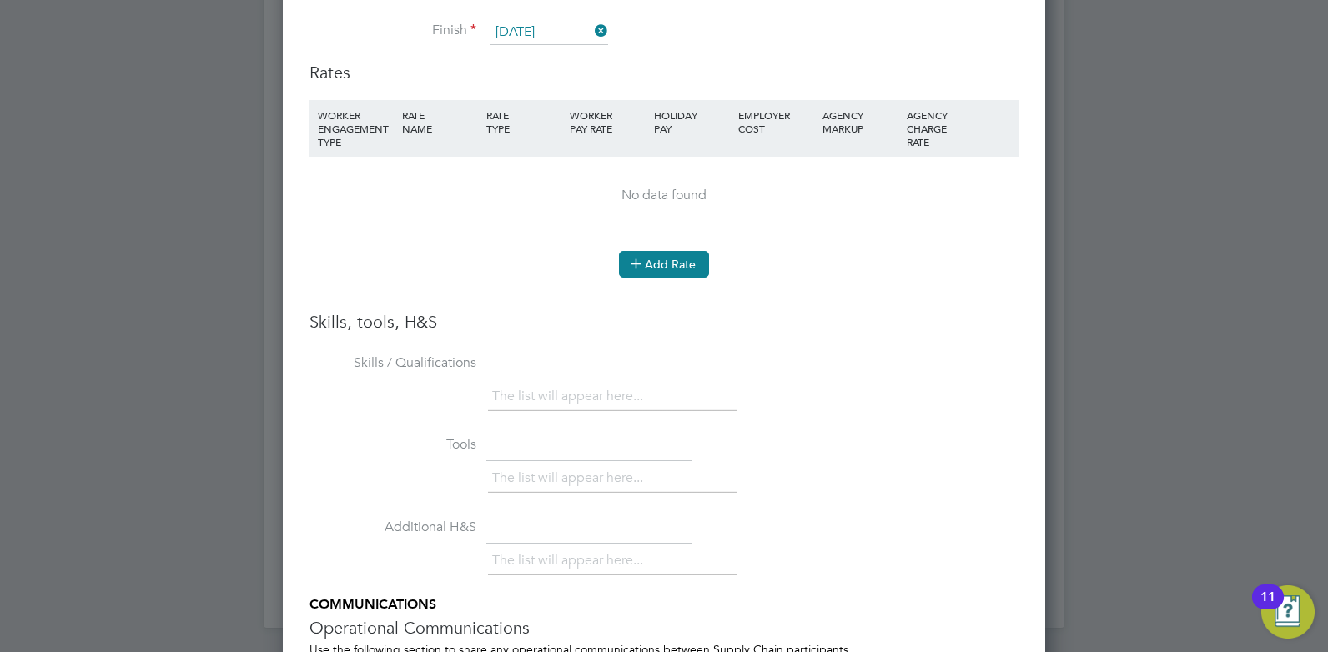
click at [671, 270] on button "Add Rate" at bounding box center [664, 264] width 90 height 27
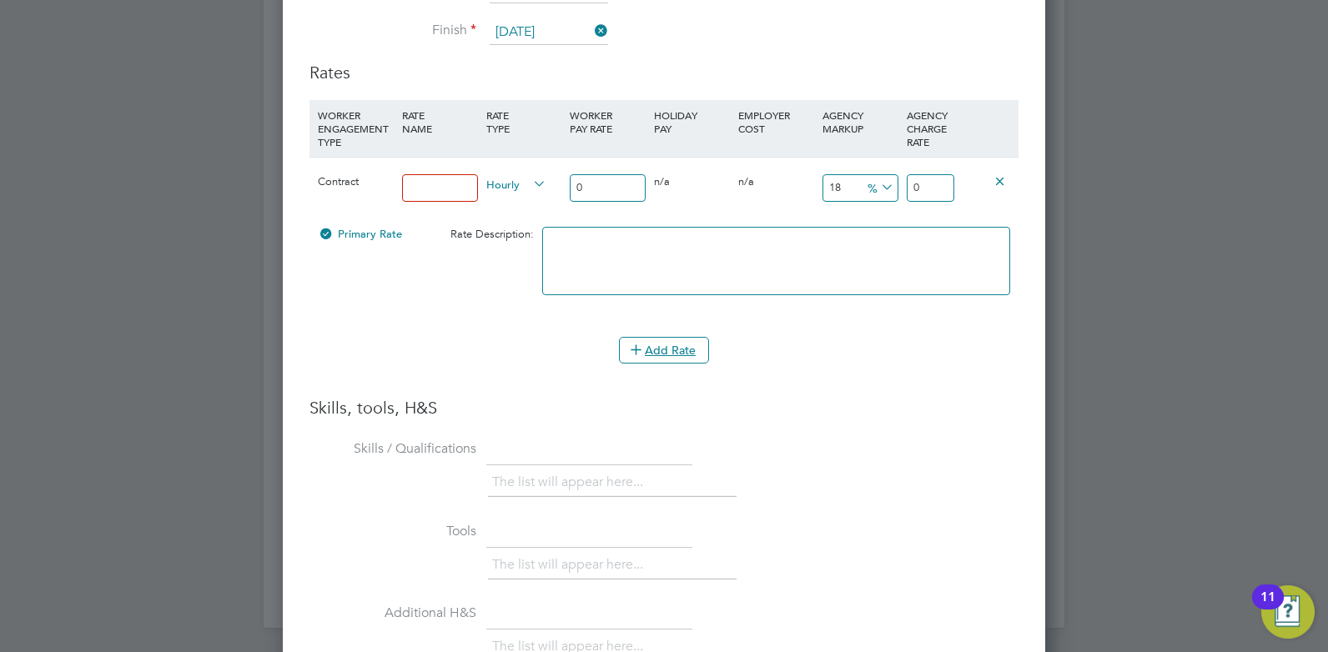
click at [455, 177] on input at bounding box center [440, 188] width 76 height 28
type input "Rate"
click at [589, 177] on input "0" at bounding box center [608, 188] width 76 height 28
type input "3"
type input "3.54"
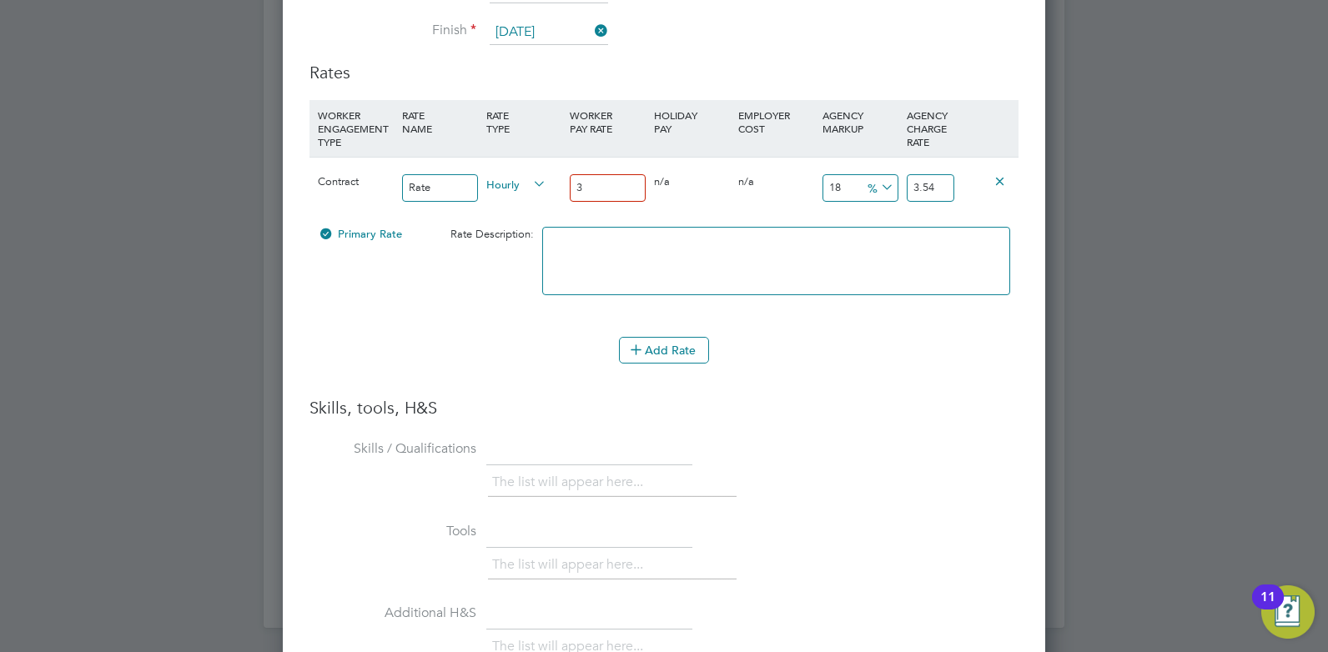
type input "30"
type input "35.4"
type input "30"
click at [925, 183] on input "35.4" at bounding box center [931, 188] width 48 height 28
type input "16.666666666666668"
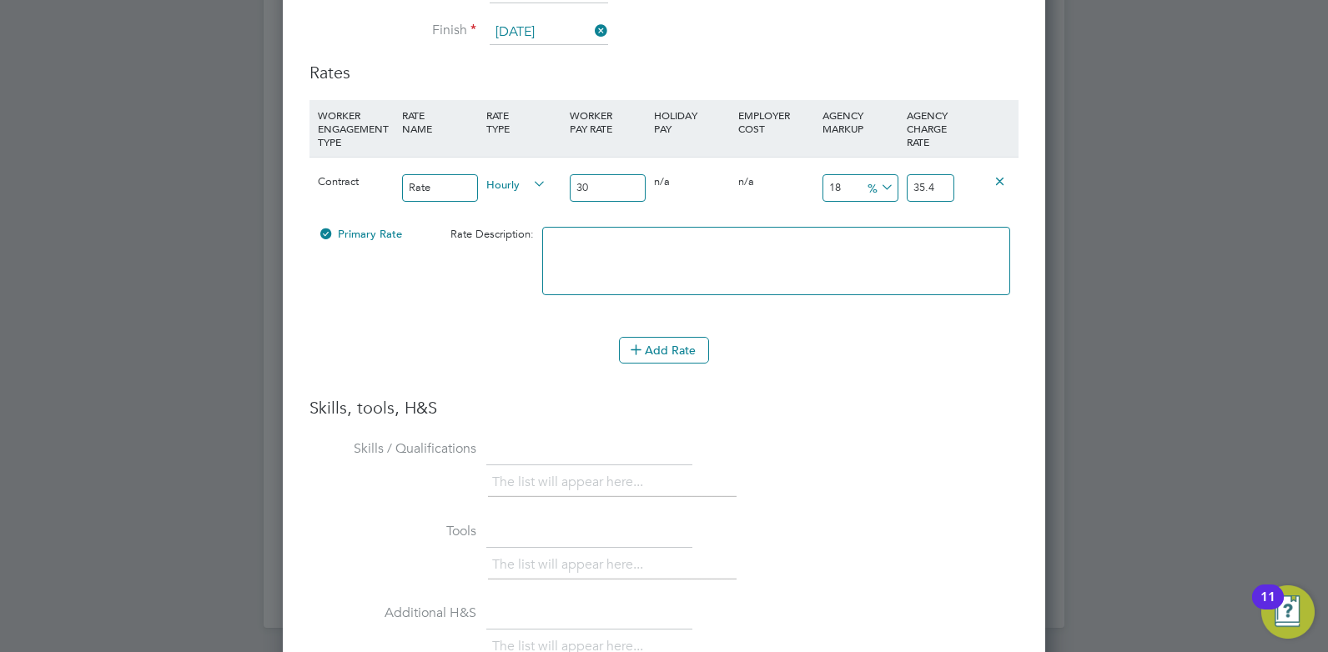
type input "35"
type input "-90"
type input "3"
type input "-86.66666666666667"
type input "4"
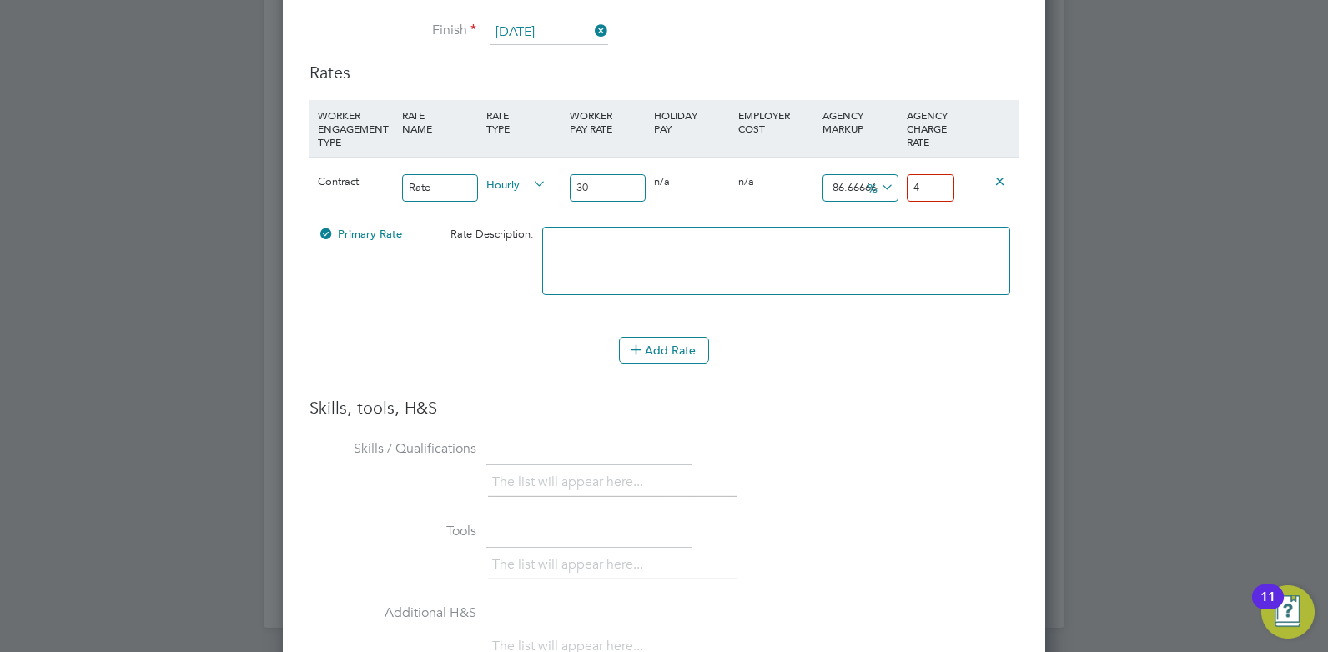
type input "40"
type input "42"
click at [836, 278] on textarea at bounding box center [776, 261] width 468 height 68
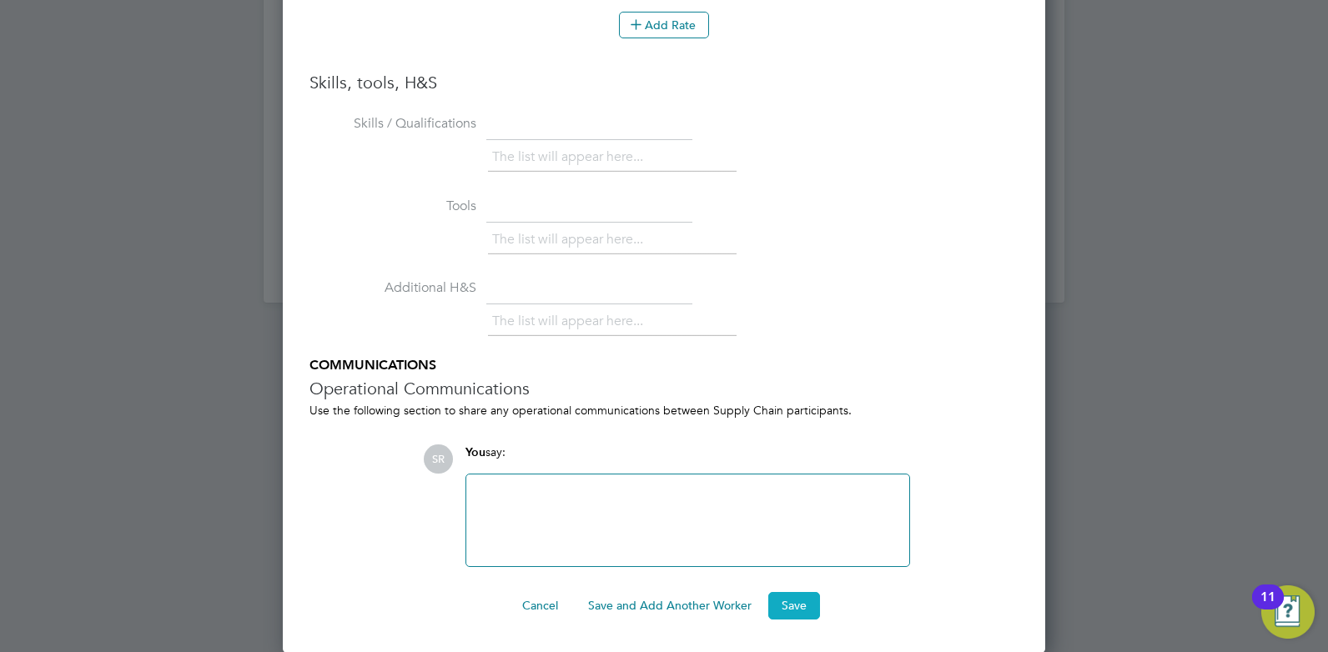
click at [806, 613] on button "Save" at bounding box center [794, 605] width 52 height 27
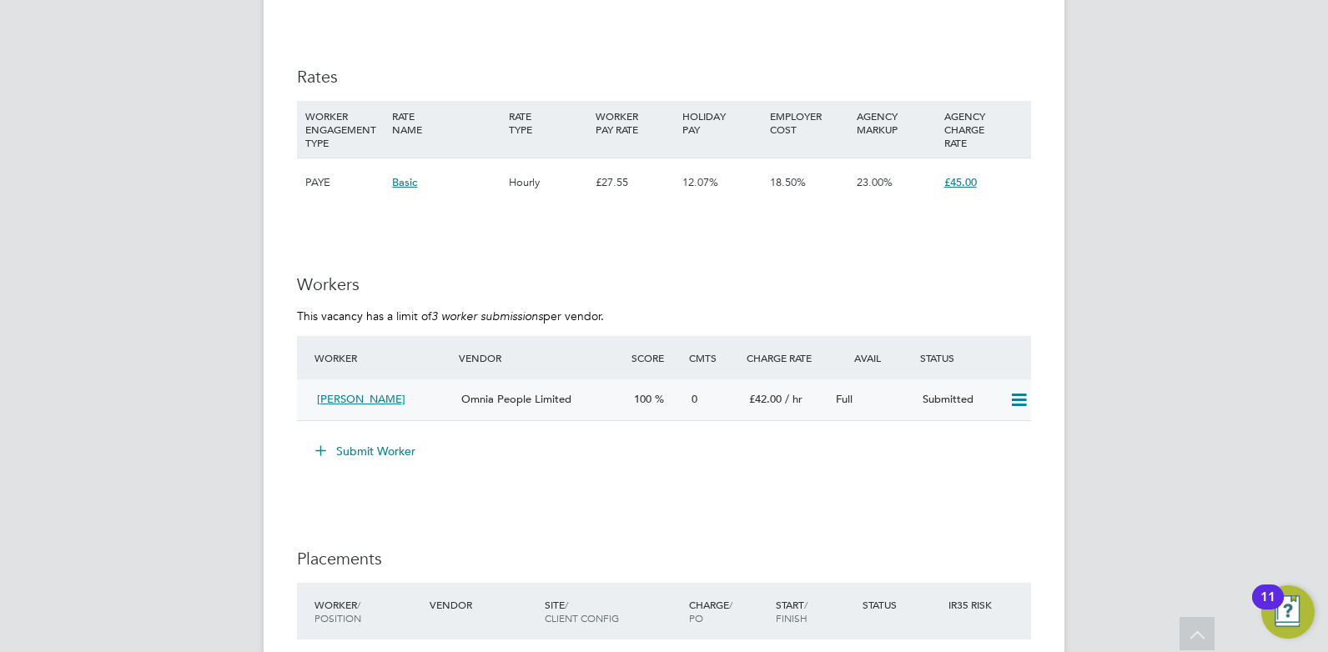
click at [504, 403] on span "Omnia People Limited" at bounding box center [516, 399] width 110 height 14
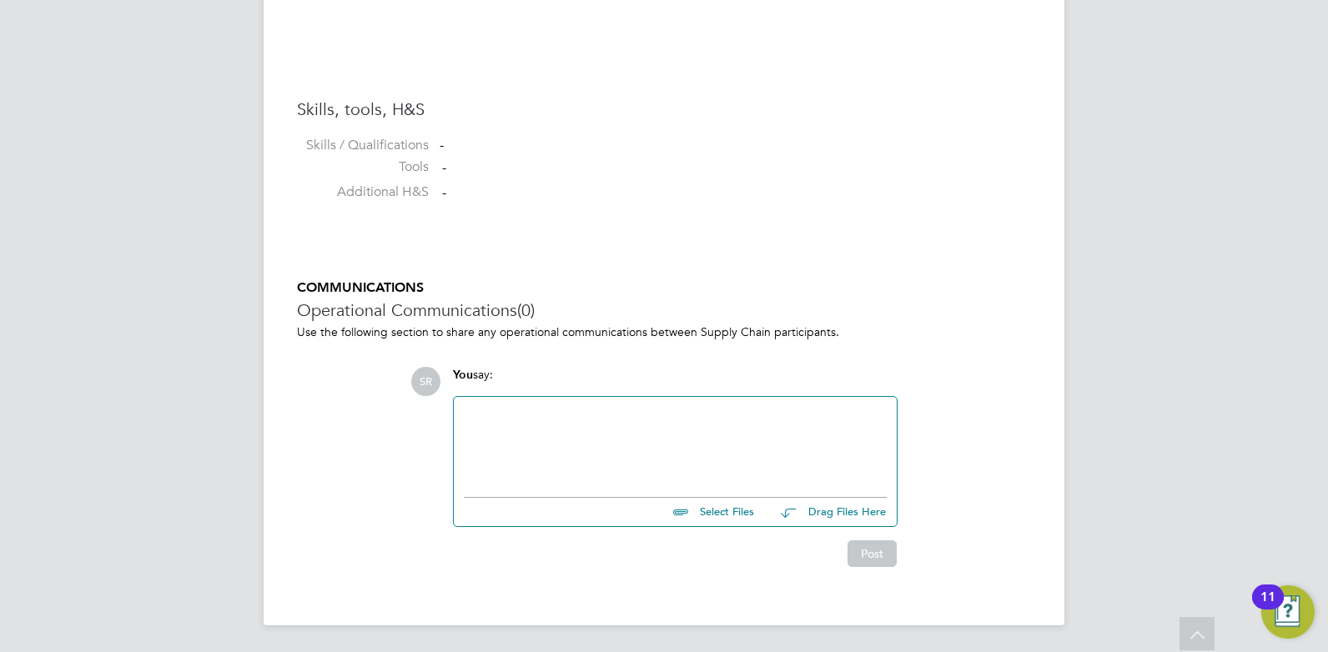
click at [729, 509] on input "file" at bounding box center [761, 509] width 250 height 23
type input "C:\fakepath\Parveen Sabrina HQ00533567.docx"
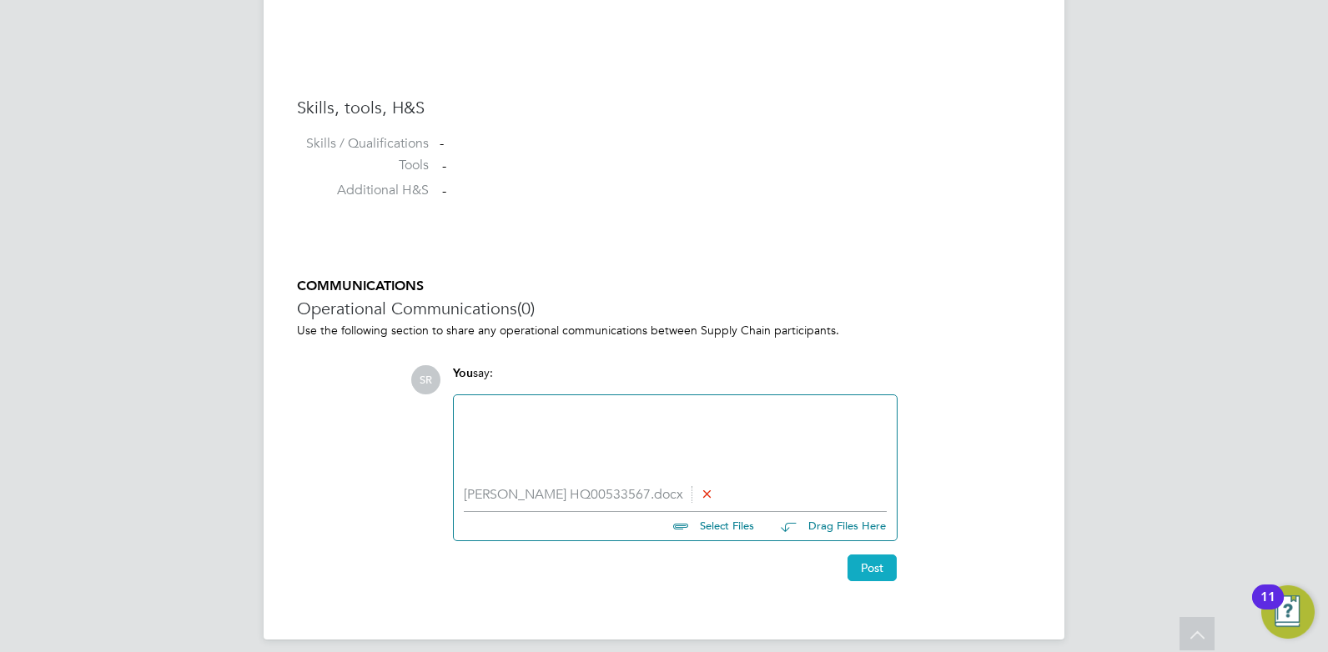
click at [871, 570] on button "Post" at bounding box center [871, 568] width 49 height 27
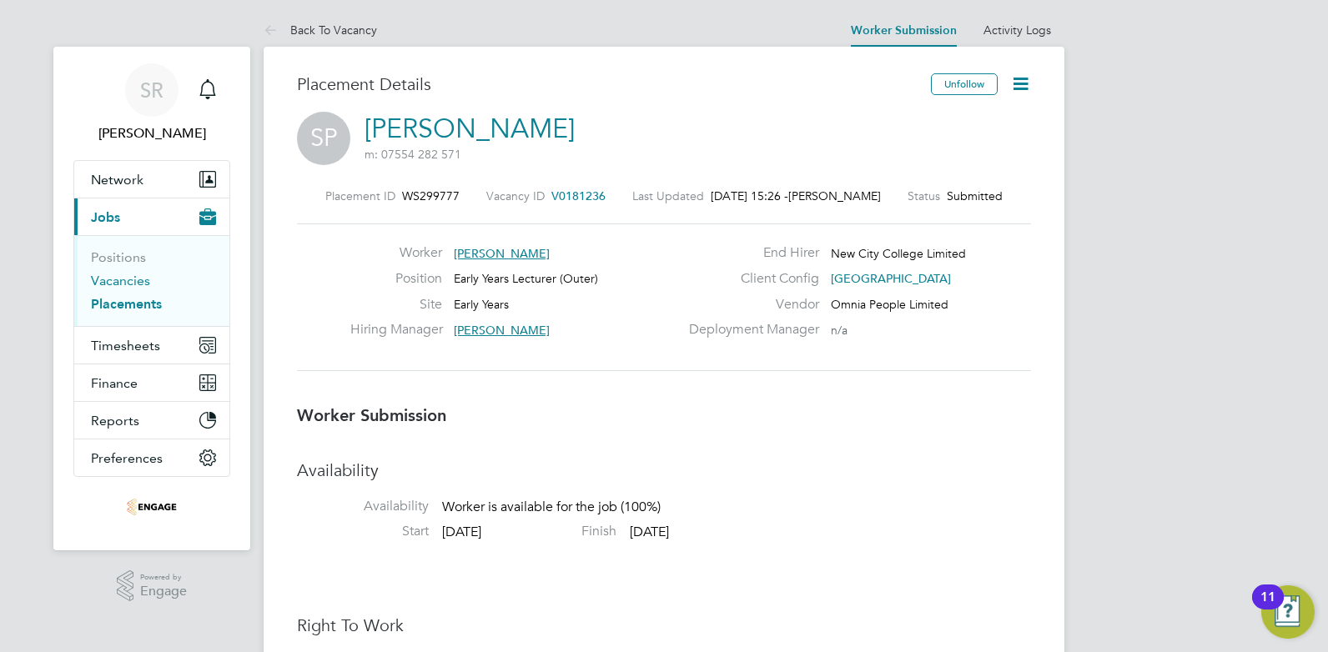
click at [122, 284] on link "Vacancies" at bounding box center [120, 281] width 59 height 16
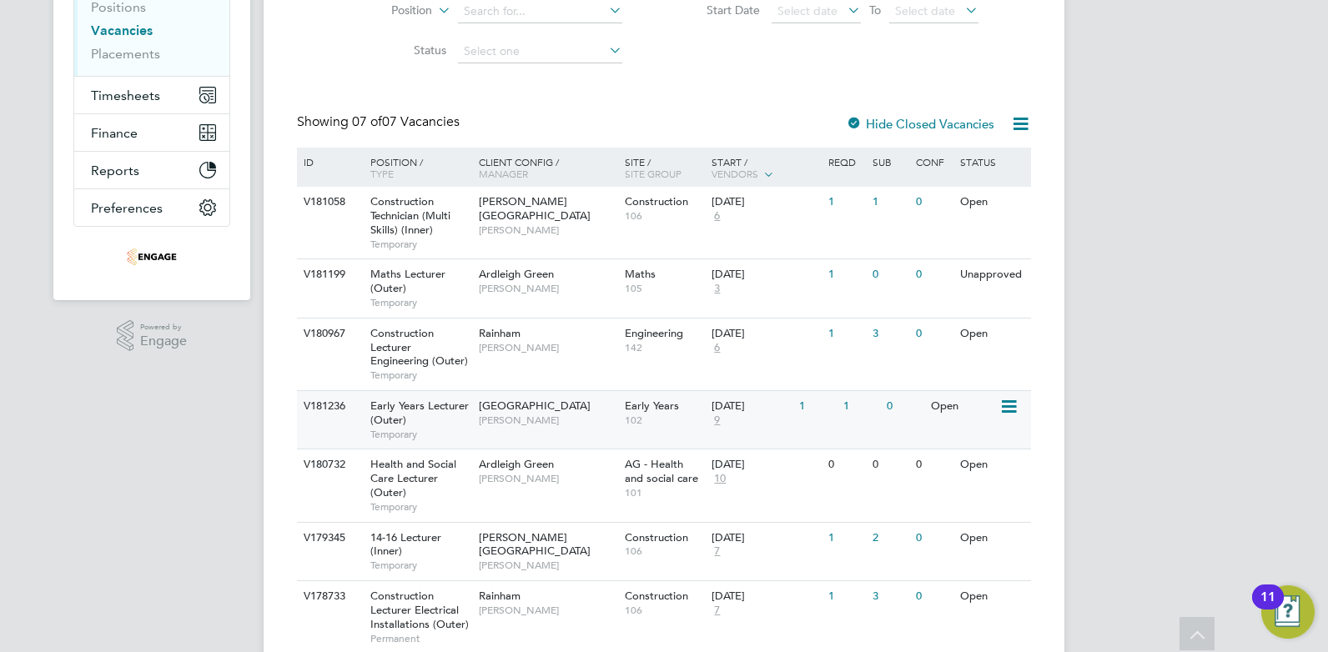
click at [466, 422] on div "Early Years Lecturer (Outer) Temporary" at bounding box center [416, 420] width 117 height 58
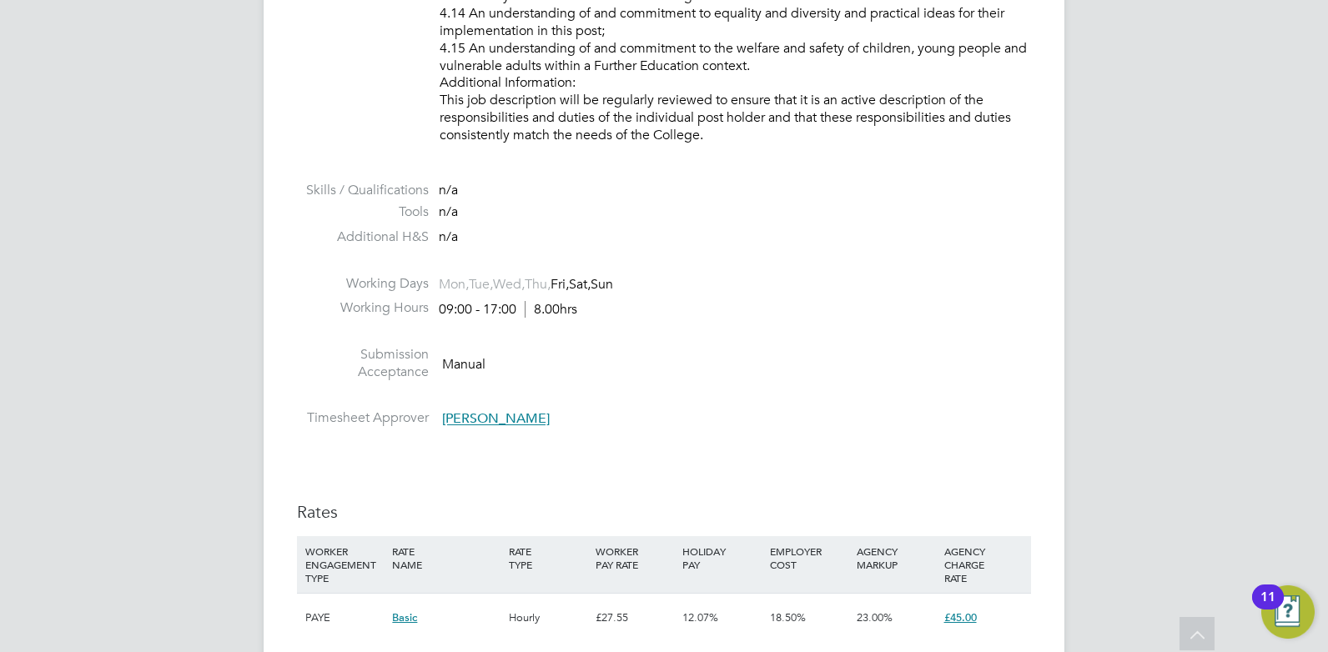
scroll to position [2752, 0]
